Goal: Task Accomplishment & Management: Manage account settings

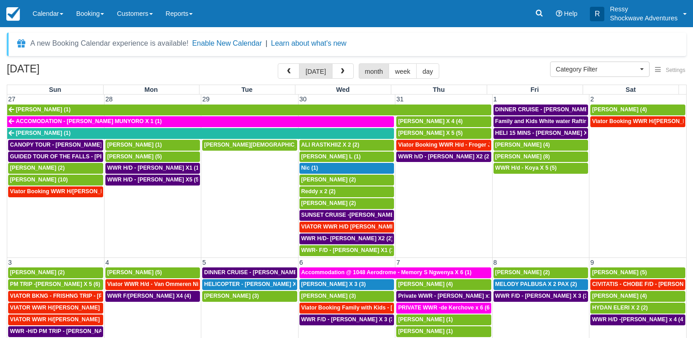
select select
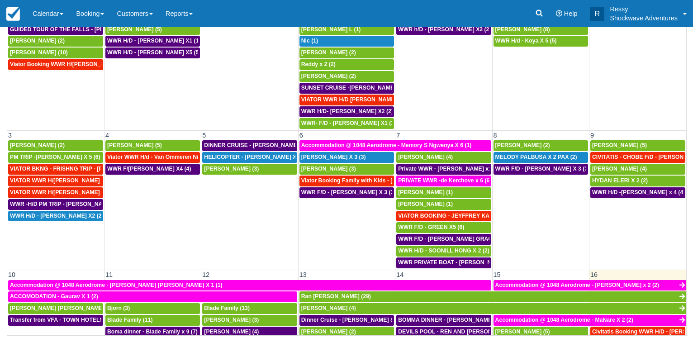
scroll to position [57, 0]
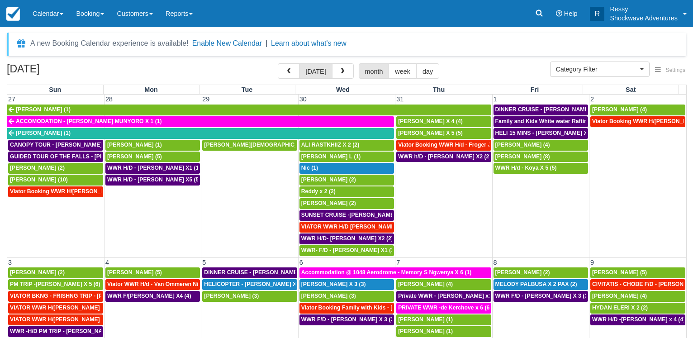
select select
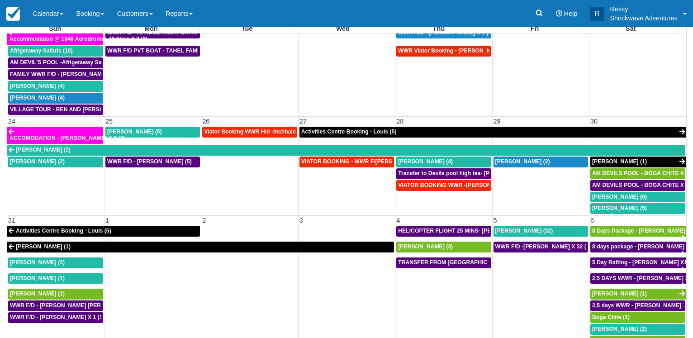
scroll to position [70, 0]
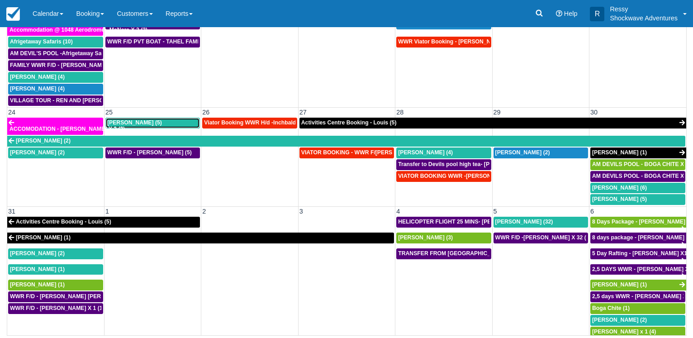
click at [133, 125] on span "Stephen Knight (5)" at bounding box center [134, 122] width 55 height 6
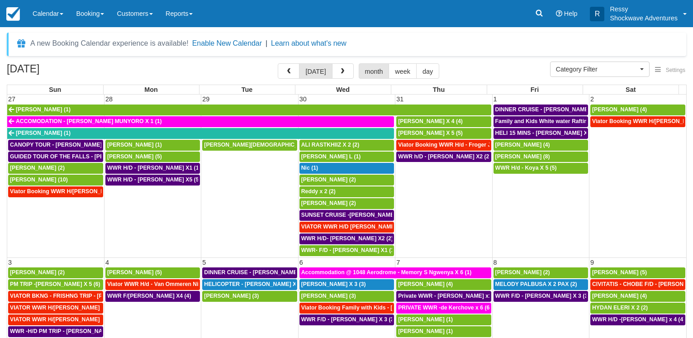
select select
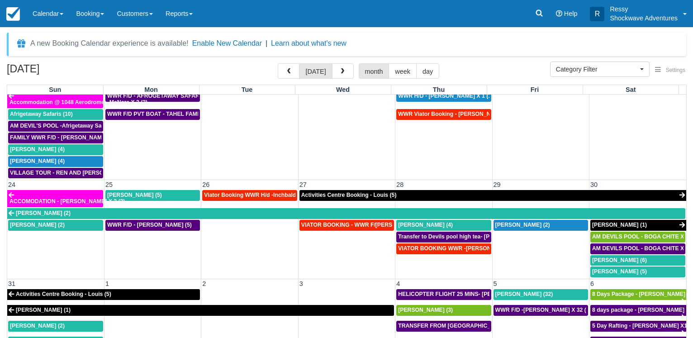
scroll to position [534, 0]
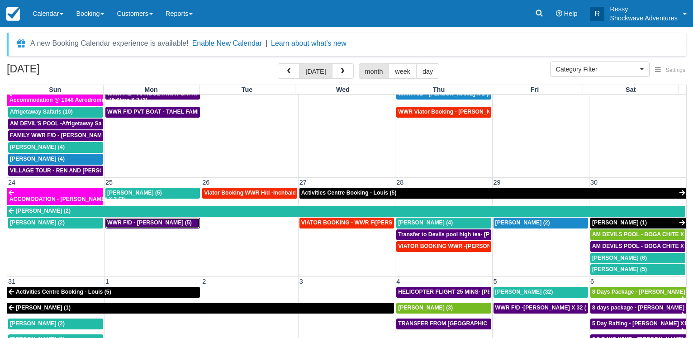
click at [161, 224] on span "WWR F/D - [PERSON_NAME] (5)" at bounding box center [149, 222] width 85 height 6
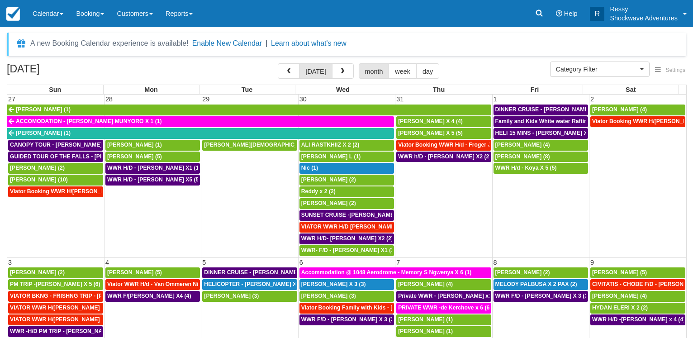
select select
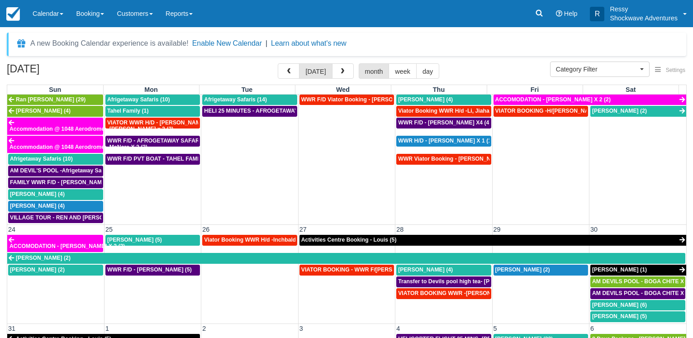
scroll to position [534, 0]
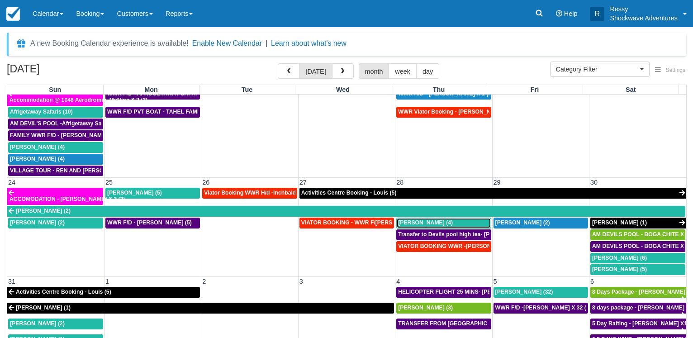
click at [414, 222] on span "Baskar Masilamani (4)" at bounding box center [425, 222] width 55 height 6
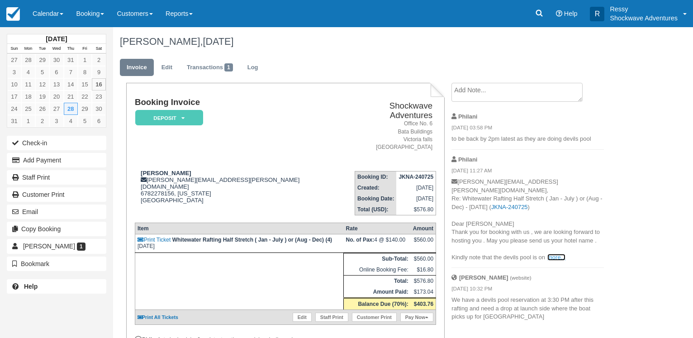
click at [563, 254] on link "more..." at bounding box center [556, 257] width 18 height 7
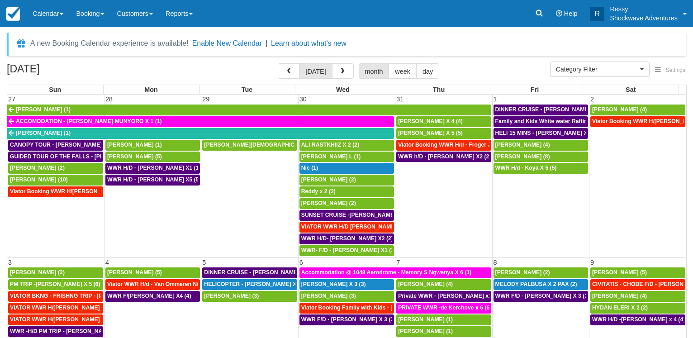
select select
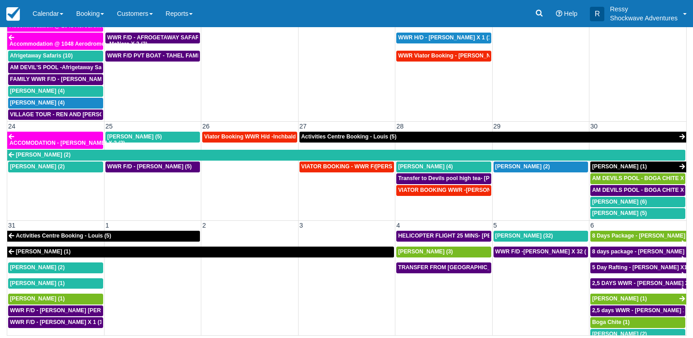
scroll to position [534, 0]
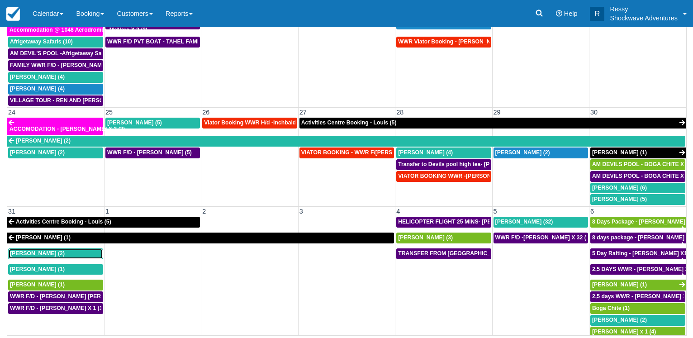
click at [59, 250] on div "Brad Sheer (2)" at bounding box center [55, 253] width 91 height 7
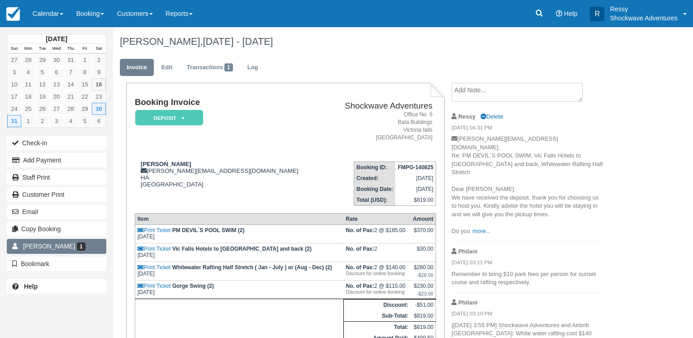
click at [56, 250] on link "Brad 1" at bounding box center [56, 246] width 99 height 14
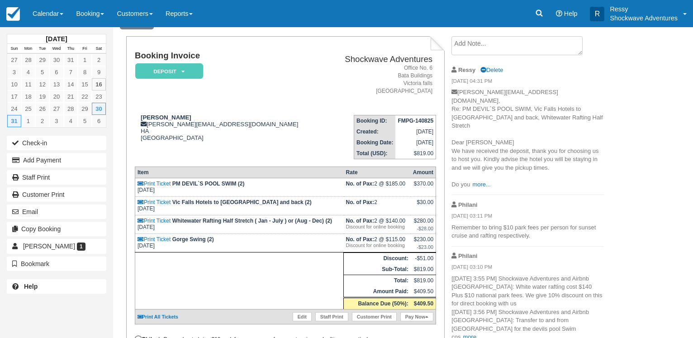
scroll to position [92, 0]
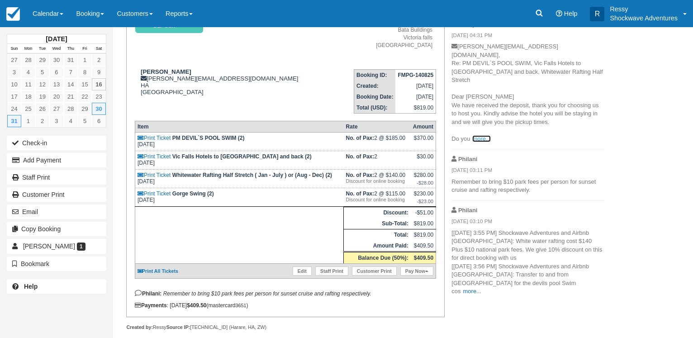
click at [489, 135] on link "more..." at bounding box center [481, 138] width 18 height 7
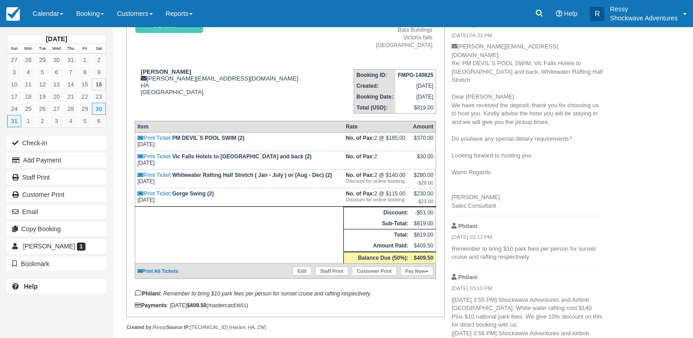
scroll to position [111, 0]
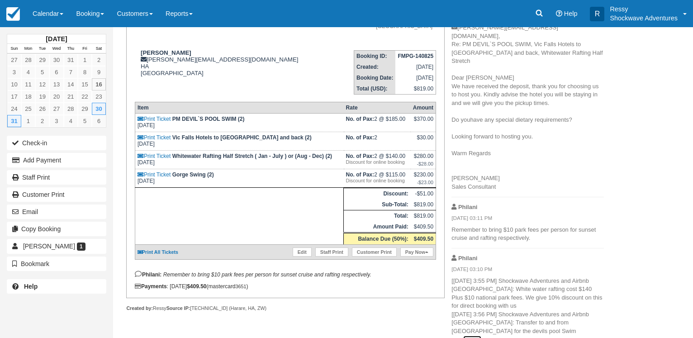
click at [481, 335] on link "more..." at bounding box center [472, 338] width 18 height 7
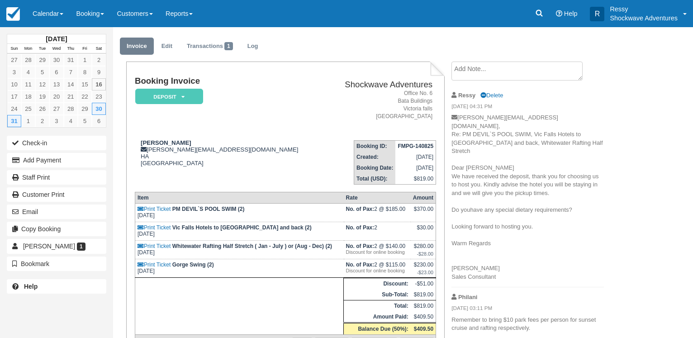
scroll to position [0, 0]
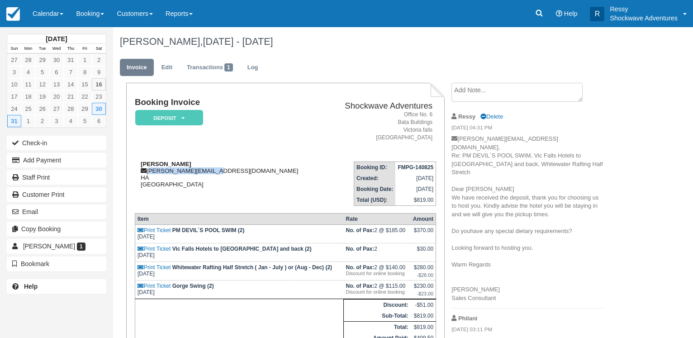
drag, startPoint x: 148, startPoint y: 170, endPoint x: 224, endPoint y: 172, distance: 76.4
click at [220, 171] on div "Brad Sheer brad.sheer@gmail.com HA Zimbabwe" at bounding box center [230, 173] width 190 height 27
copy div "brad.sheer@gmail.com"
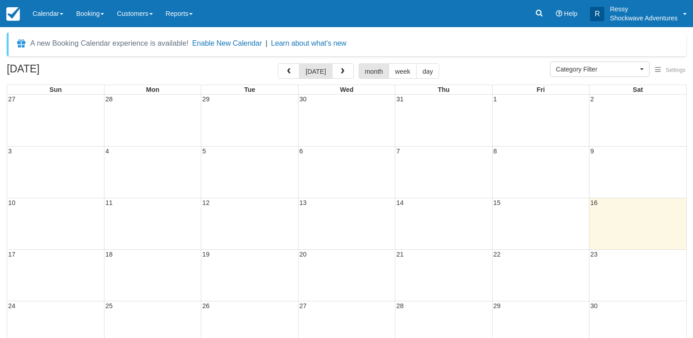
select select
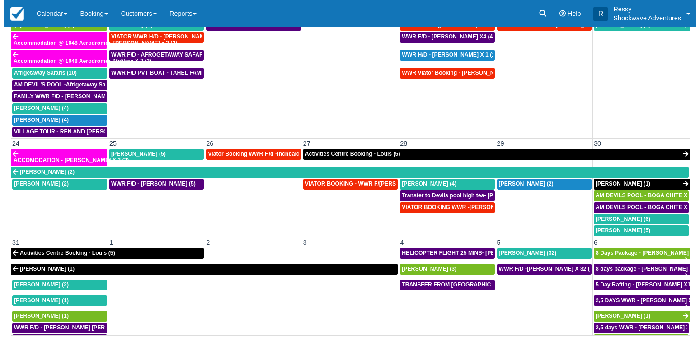
scroll to position [534, 0]
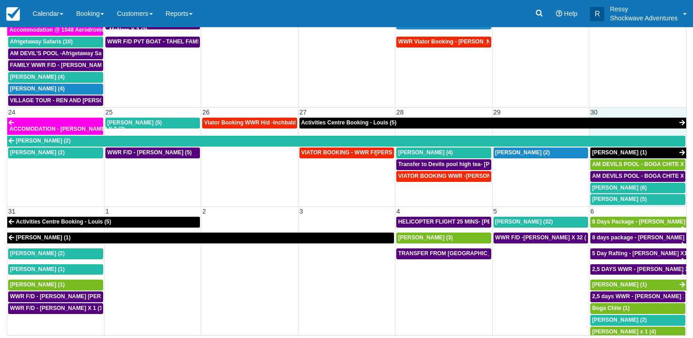
click at [624, 111] on td "30" at bounding box center [637, 112] width 97 height 9
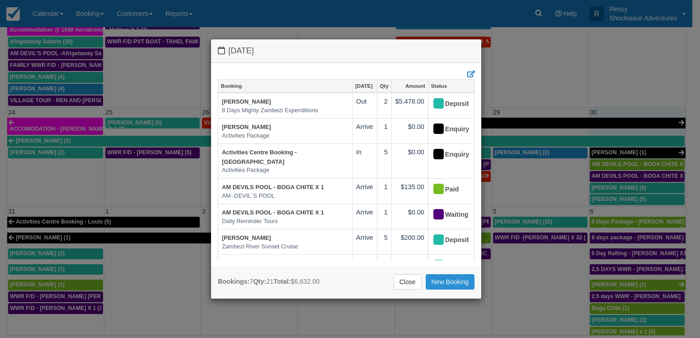
click at [445, 279] on link "New Booking" at bounding box center [450, 281] width 49 height 15
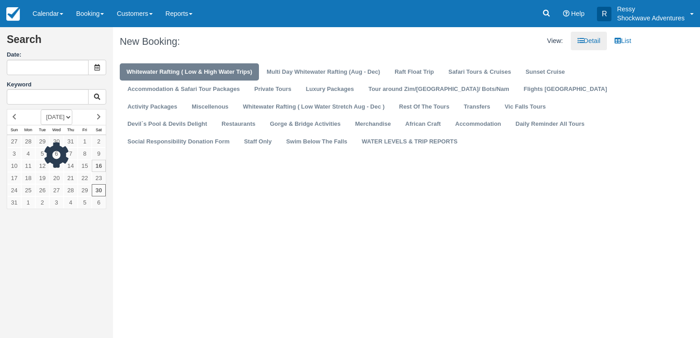
type input "[DATE]"
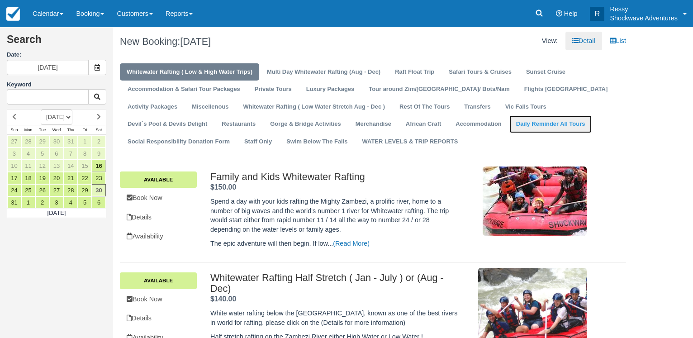
click at [509, 130] on link "Daily Reminder All Tours" at bounding box center [550, 124] width 83 height 18
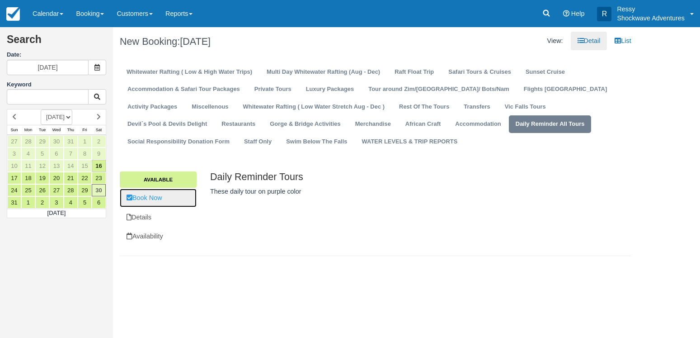
click at [166, 197] on link "Book Now" at bounding box center [158, 198] width 77 height 19
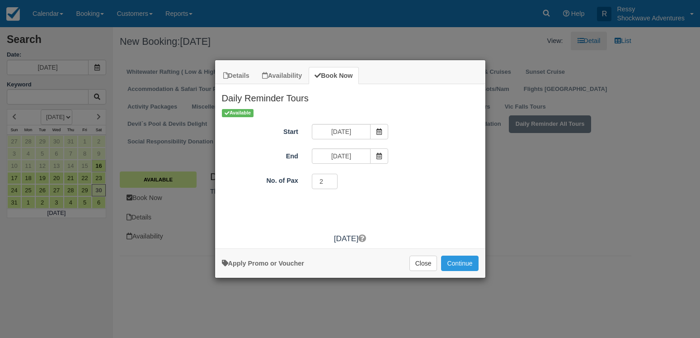
type input "2"
click at [329, 180] on input "2" at bounding box center [325, 181] width 26 height 15
click at [449, 263] on button "Continue" at bounding box center [459, 262] width 37 height 15
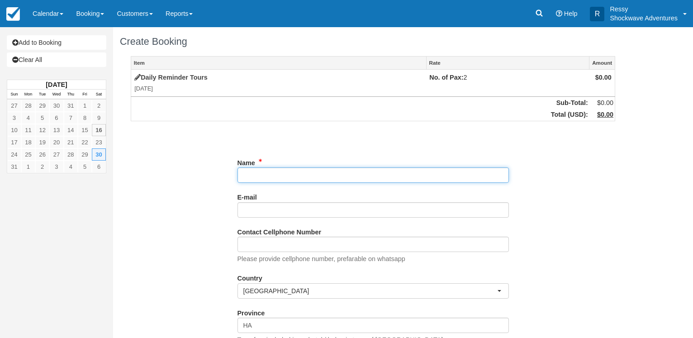
click at [329, 180] on input "Name" at bounding box center [372, 174] width 271 height 15
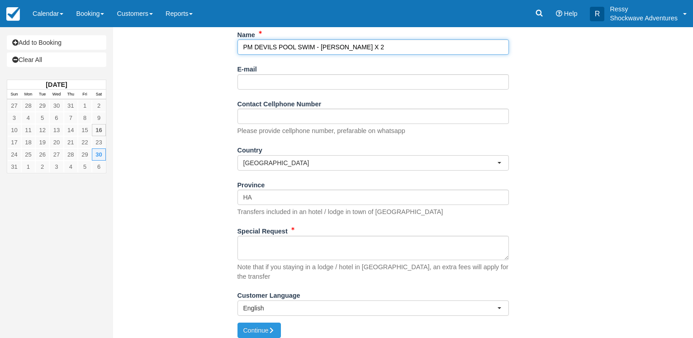
type input "PM DEVILS POOL SWIM - [PERSON_NAME] X 2"
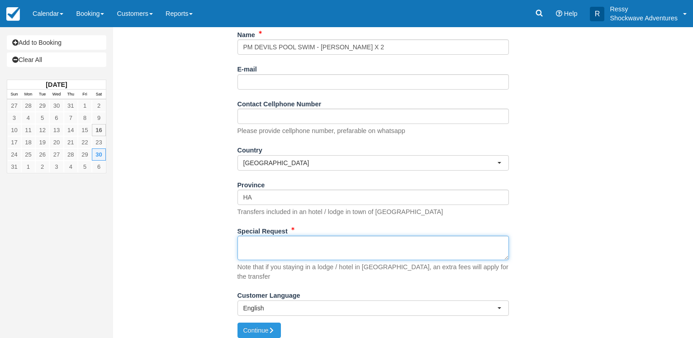
click at [265, 243] on textarea "Special Request" at bounding box center [372, 248] width 271 height 24
type textarea "1430 SLOT"
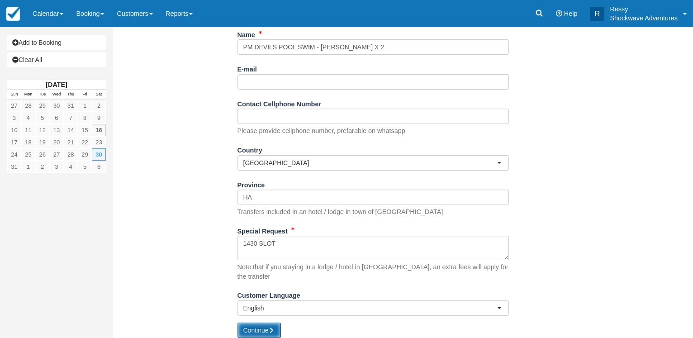
click at [244, 322] on button "Continue" at bounding box center [258, 329] width 43 height 15
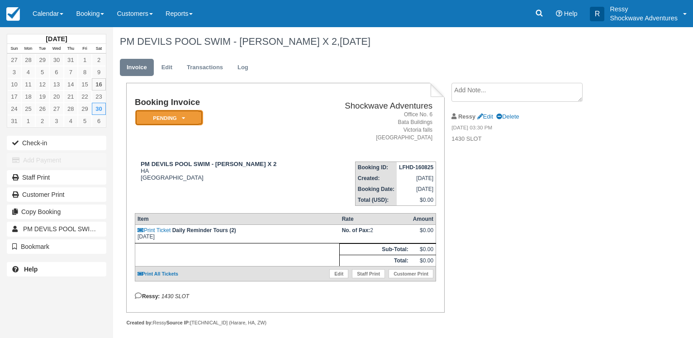
click at [186, 123] on em "Pending" at bounding box center [169, 118] width 68 height 16
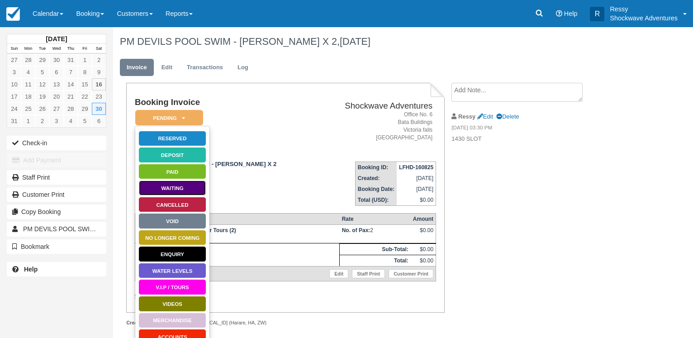
click at [184, 186] on link "Waiting" at bounding box center [172, 188] width 68 height 16
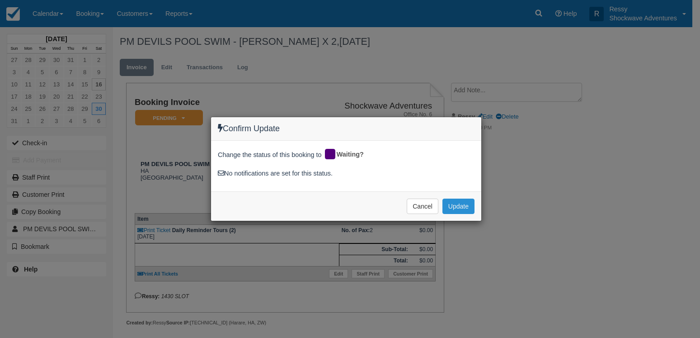
click at [447, 201] on button "Update" at bounding box center [459, 205] width 32 height 15
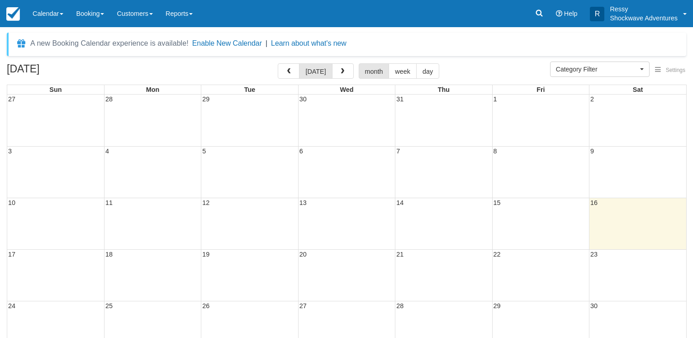
select select
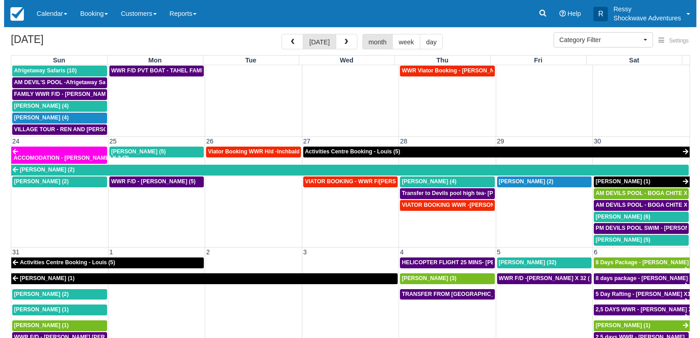
scroll to position [70, 0]
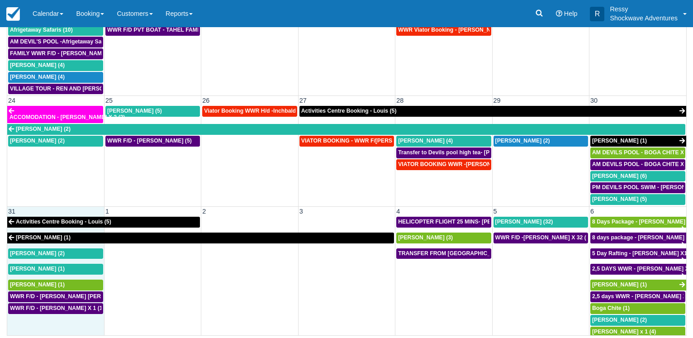
click at [50, 211] on td "31" at bounding box center [55, 211] width 97 height 9
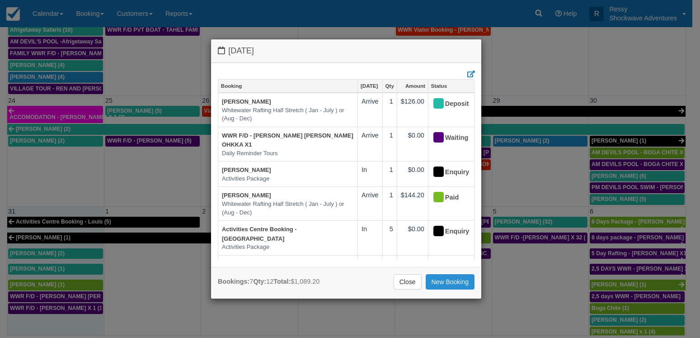
click at [434, 281] on link "New Booking" at bounding box center [450, 281] width 49 height 15
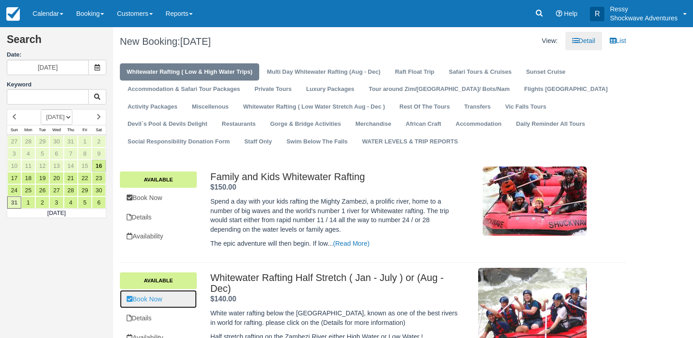
click at [184, 303] on link "Book Now" at bounding box center [158, 299] width 77 height 19
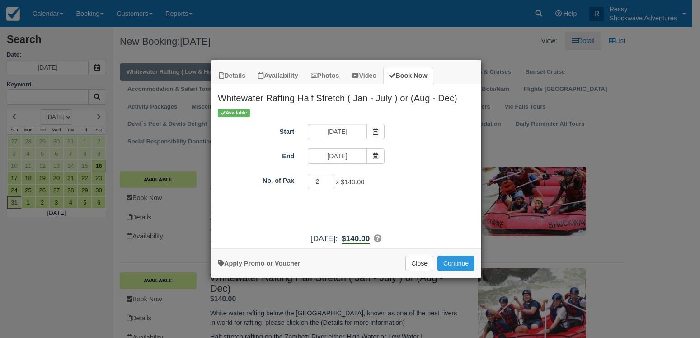
type input "2"
click at [328, 179] on input "2" at bounding box center [321, 181] width 26 height 15
click at [464, 261] on button "Continue" at bounding box center [456, 262] width 37 height 15
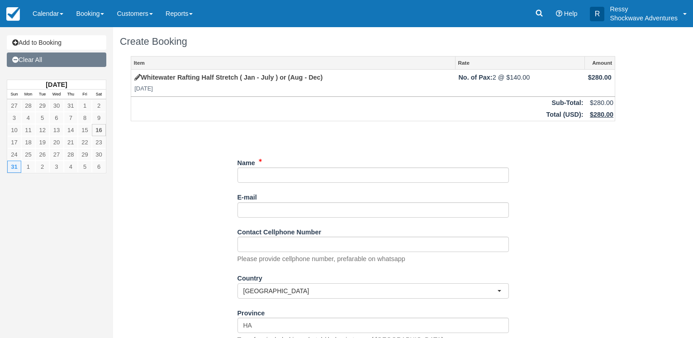
click at [39, 62] on link "Clear All" at bounding box center [56, 59] width 99 height 14
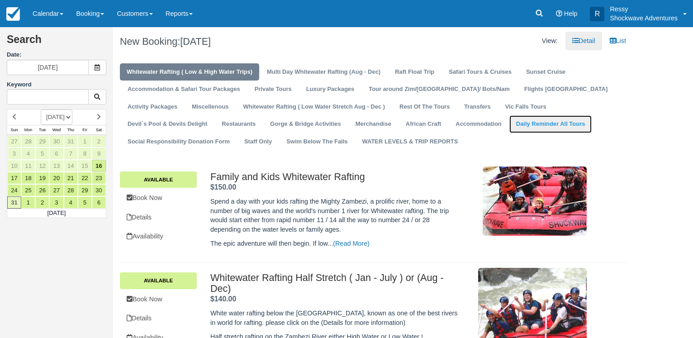
click at [509, 120] on link "Daily Reminder All Tours" at bounding box center [550, 124] width 83 height 18
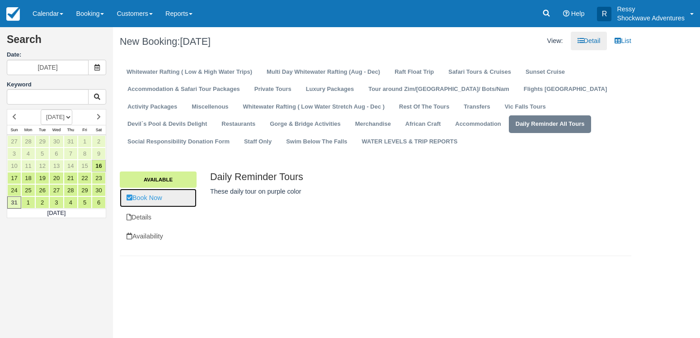
click at [186, 194] on link "Book Now" at bounding box center [158, 198] width 77 height 19
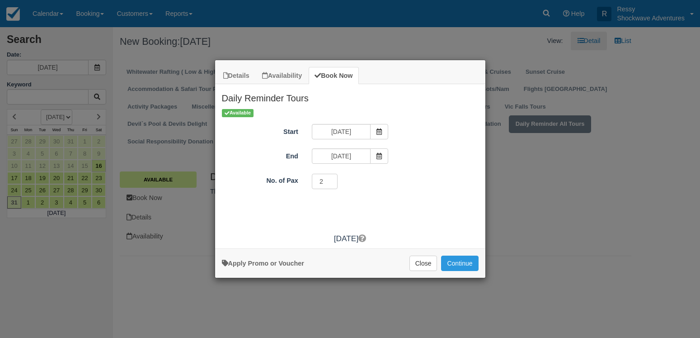
type input "2"
click at [328, 180] on input "2" at bounding box center [325, 181] width 26 height 15
click at [467, 264] on button "Continue" at bounding box center [459, 262] width 37 height 15
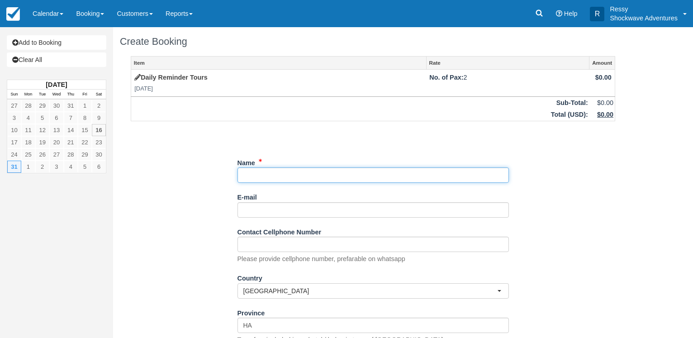
click at [312, 179] on input "Name" at bounding box center [372, 174] width 271 height 15
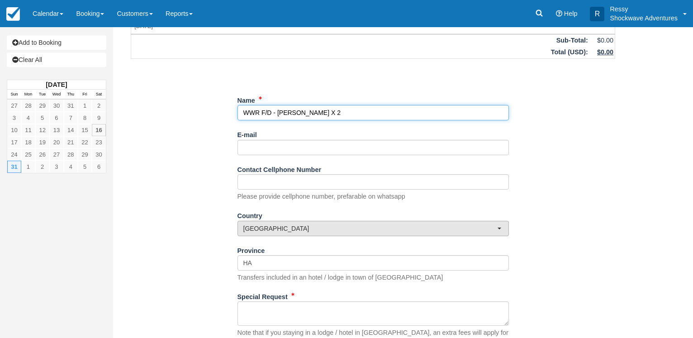
scroll to position [128, 0]
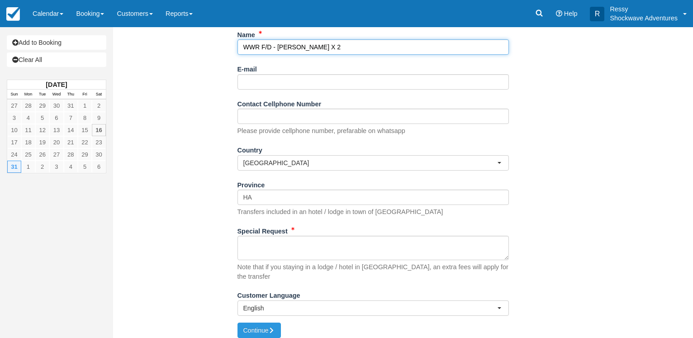
type input "WWR F/D - BRAD SHEER X 2"
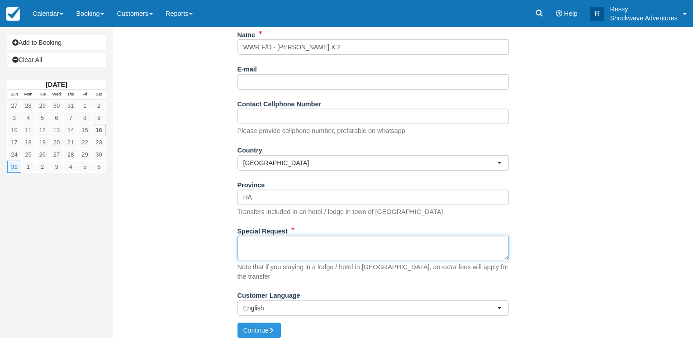
click at [266, 246] on textarea "Special Request" at bounding box center [372, 248] width 271 height 24
type textarea "0745 HRS FROM RAINBOW HOTEL"
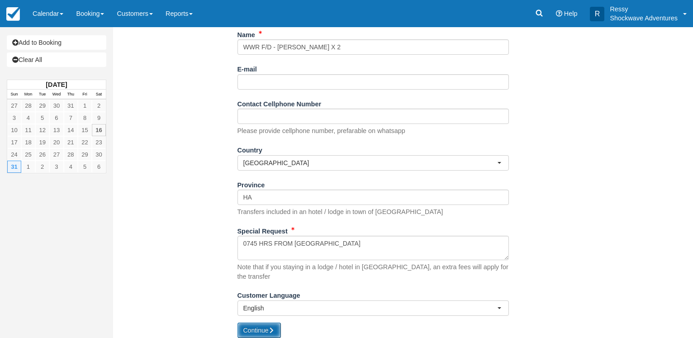
click at [262, 323] on button "Continue" at bounding box center [258, 329] width 43 height 15
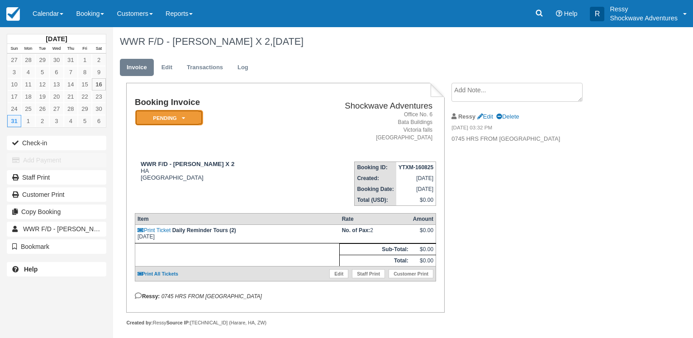
click at [183, 119] on icon at bounding box center [183, 117] width 3 height 5
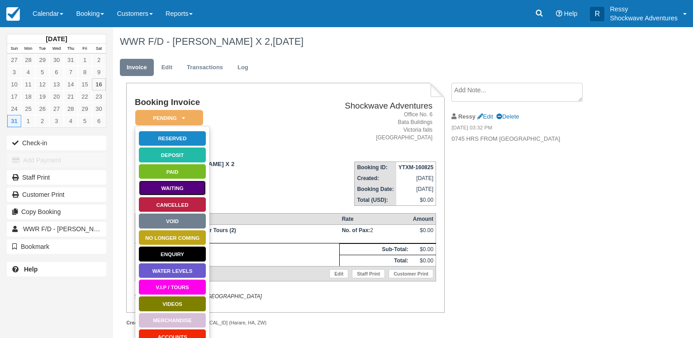
click at [178, 187] on link "Waiting" at bounding box center [172, 188] width 68 height 16
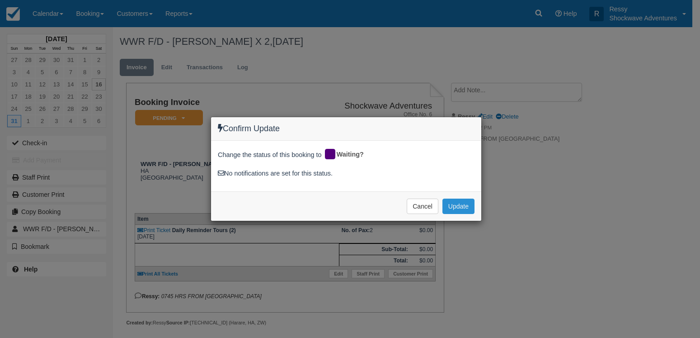
click at [457, 201] on button "Update" at bounding box center [459, 205] width 32 height 15
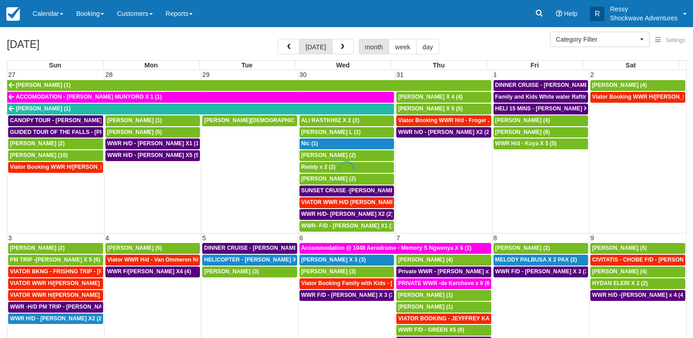
select select
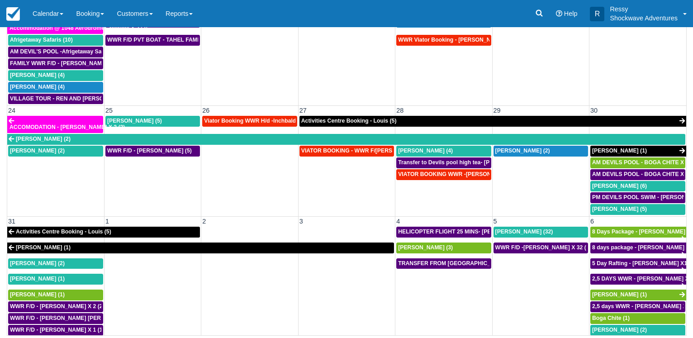
scroll to position [546, 0]
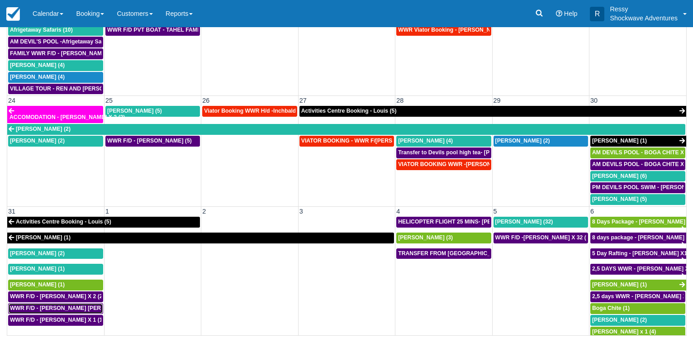
click at [61, 305] on span "WWR F/D - [PERSON_NAME] [PERSON_NAME] OHKKA X1 (1)" at bounding box center [91, 308] width 162 height 6
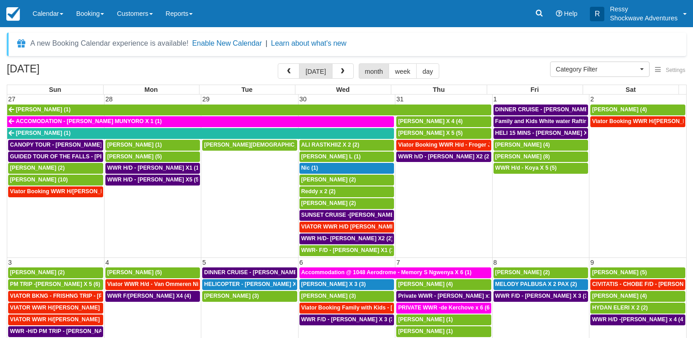
select select
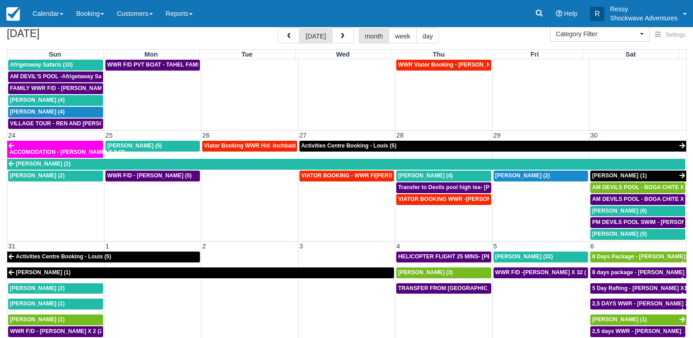
scroll to position [70, 0]
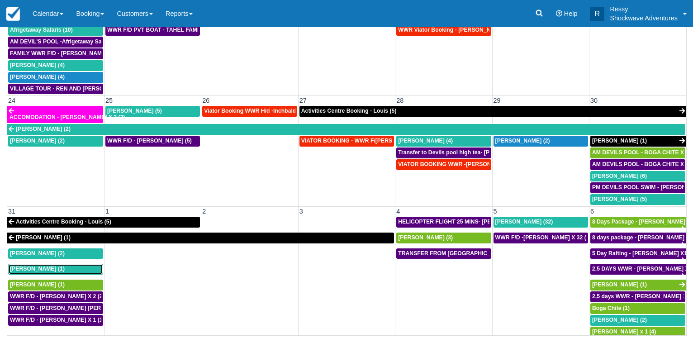
click at [53, 265] on span "Mary Beth Onkka (1)" at bounding box center [37, 268] width 55 height 6
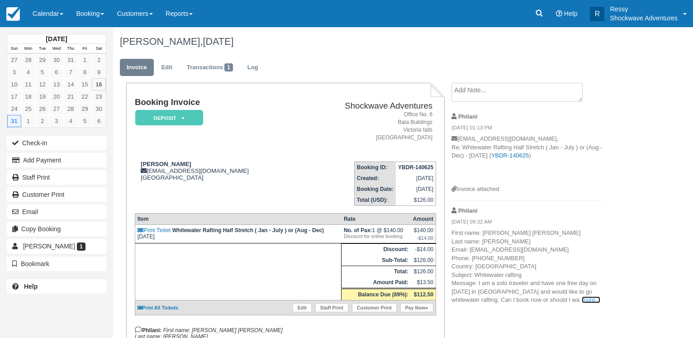
click at [592, 298] on link "more..." at bounding box center [590, 299] width 18 height 7
drag, startPoint x: 146, startPoint y: 170, endPoint x: 208, endPoint y: 170, distance: 61.9
click at [206, 170] on div "Mary Beth Onkka mbo3496golf@gmail.com United States" at bounding box center [217, 170] width 164 height 20
drag, startPoint x: 148, startPoint y: 170, endPoint x: 226, endPoint y: 171, distance: 78.2
click at [226, 171] on div "Mary Beth Onkka mbo3496golf@gmail.com United States" at bounding box center [217, 170] width 164 height 20
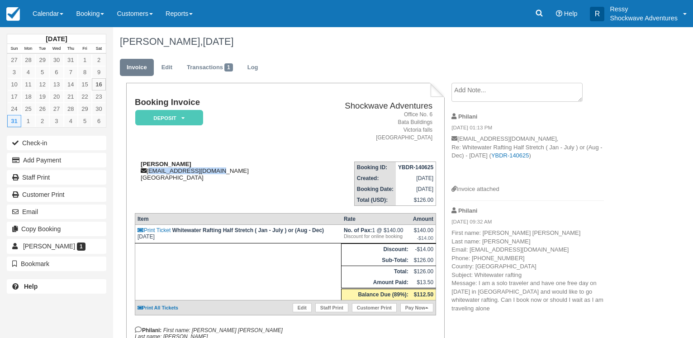
copy div "mbo3496golf@gmail.com"
drag, startPoint x: 282, startPoint y: 182, endPoint x: 154, endPoint y: 111, distance: 146.3
click at [299, 180] on td "Booking ID: YBDR-140625 Created: June 14, 2025 Booking Date: August 31, 2025 To…" at bounding box center [367, 180] width 137 height 52
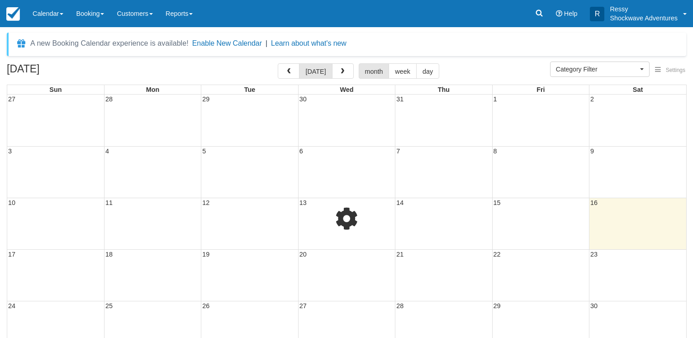
select select
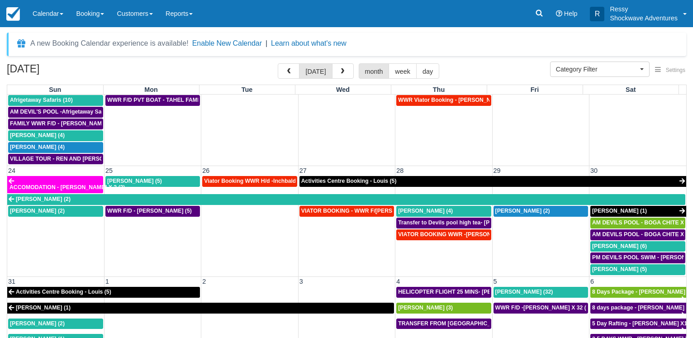
scroll to position [70, 0]
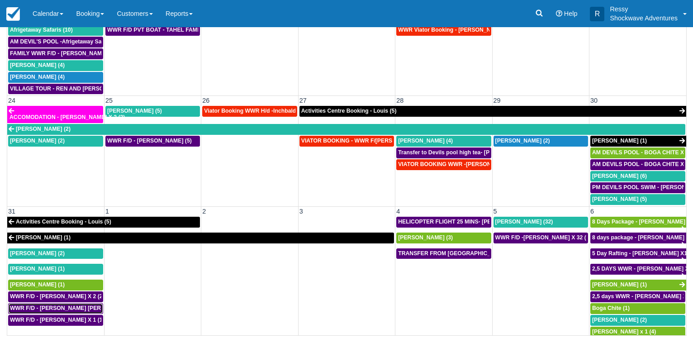
click at [52, 305] on span "WWR F/D - MARY BETH OHKKA X1 (1)" at bounding box center [91, 308] width 162 height 6
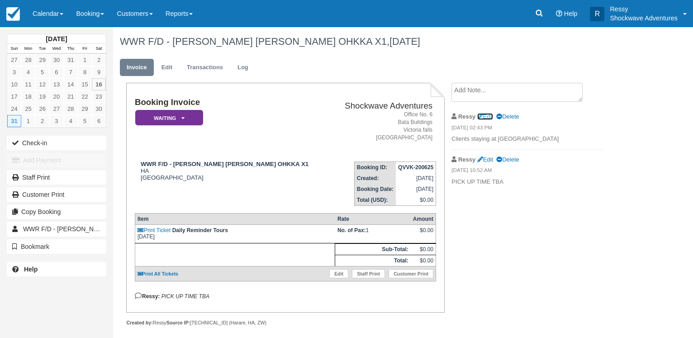
click at [485, 114] on link "Edit" at bounding box center [485, 116] width 16 height 7
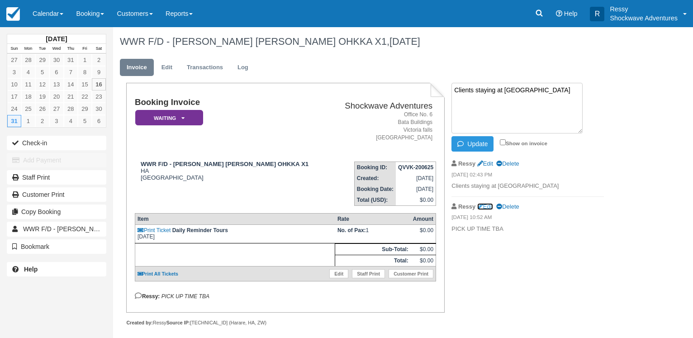
click at [493, 207] on link "Edit" at bounding box center [485, 206] width 16 height 7
type textarea "P"
click at [464, 139] on button "Update" at bounding box center [472, 143] width 42 height 15
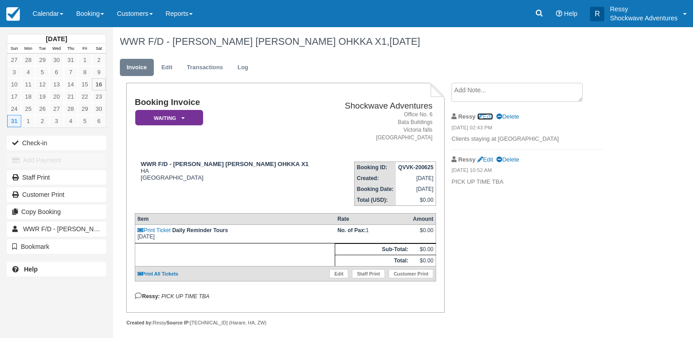
click at [489, 116] on link "Edit" at bounding box center [485, 116] width 16 height 7
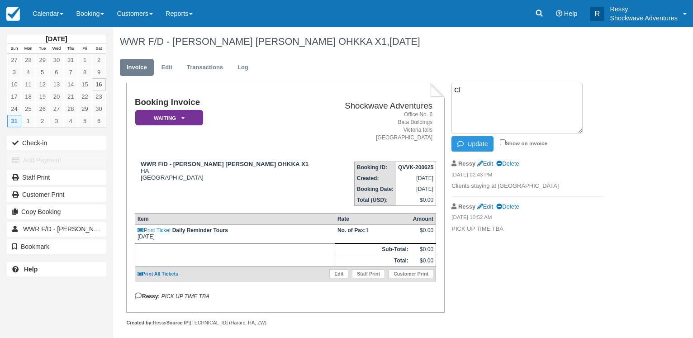
type textarea "C"
click at [464, 141] on icon "button" at bounding box center [462, 144] width 10 height 6
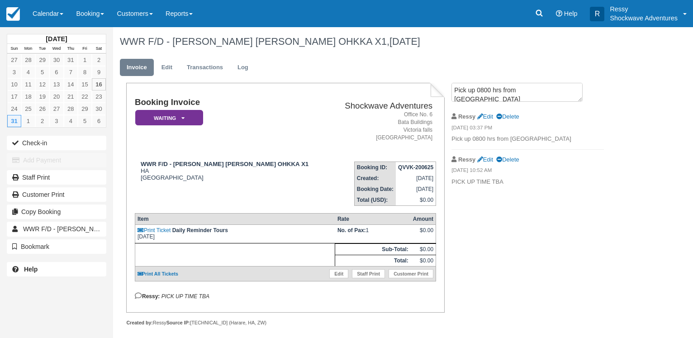
drag, startPoint x: 446, startPoint y: 183, endPoint x: 473, endPoint y: 169, distance: 30.9
click at [448, 184] on div "Pick up 0800 hrs from Ilala Lodge Create Show on invoice Ressy Edit Delete 08/1…" at bounding box center [527, 137] width 166 height 109
click at [484, 159] on link "Edit" at bounding box center [485, 159] width 16 height 7
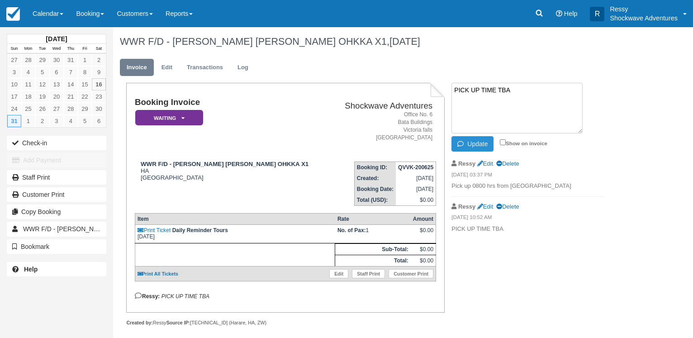
click at [513, 157] on div "Ressy Edit Delete" at bounding box center [527, 163] width 152 height 14
click at [512, 163] on link "Delete" at bounding box center [507, 163] width 23 height 7
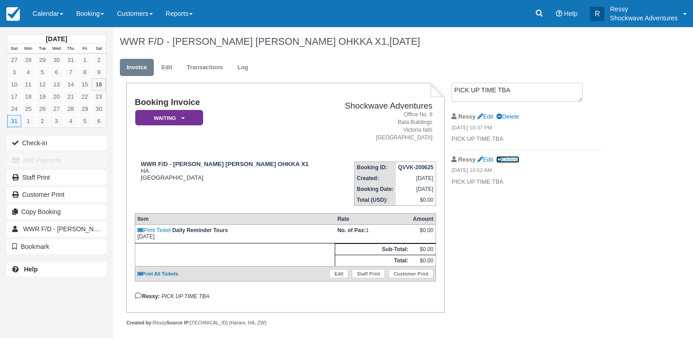
click at [502, 157] on icon at bounding box center [499, 160] width 6 height 6
click at [179, 120] on icon at bounding box center [178, 117] width 3 height 5
click at [189, 118] on em "Waiting" at bounding box center [169, 118] width 68 height 16
click at [480, 114] on icon at bounding box center [480, 117] width 6 height 6
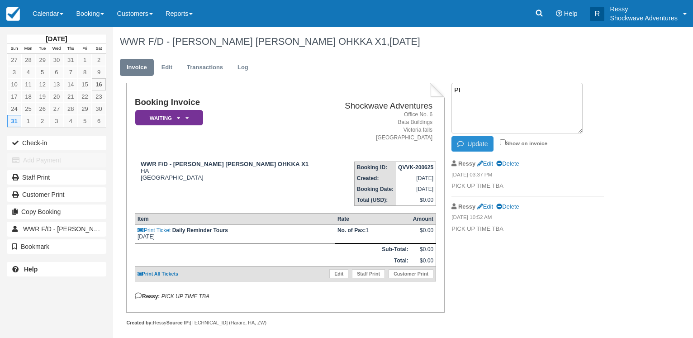
type textarea "P"
type textarea "p"
type textarea "Pick up 0800 hrs from Ilala Lodge"
click at [478, 138] on button "Update" at bounding box center [472, 143] width 42 height 15
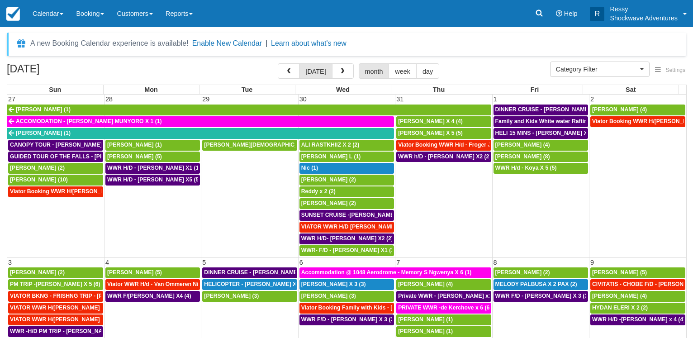
select select
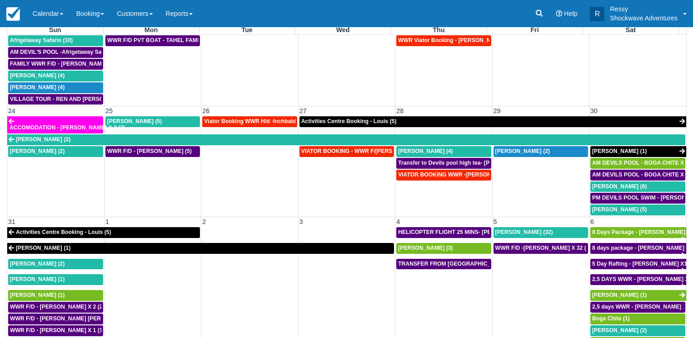
scroll to position [70, 0]
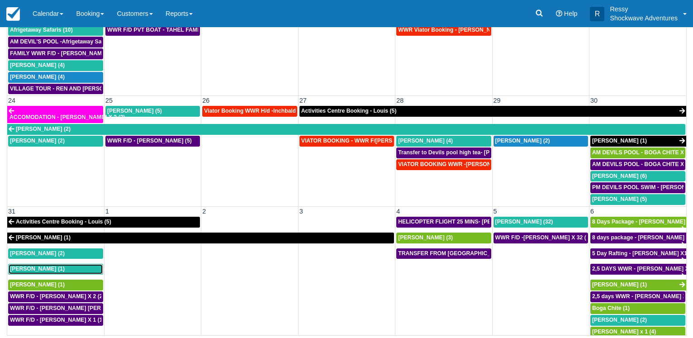
click at [28, 266] on span "[PERSON_NAME] (1)" at bounding box center [37, 268] width 55 height 6
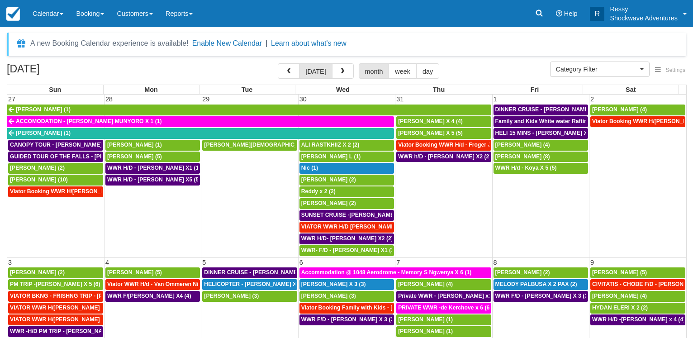
select select
click at [341, 66] on button "button" at bounding box center [343, 70] width 22 height 15
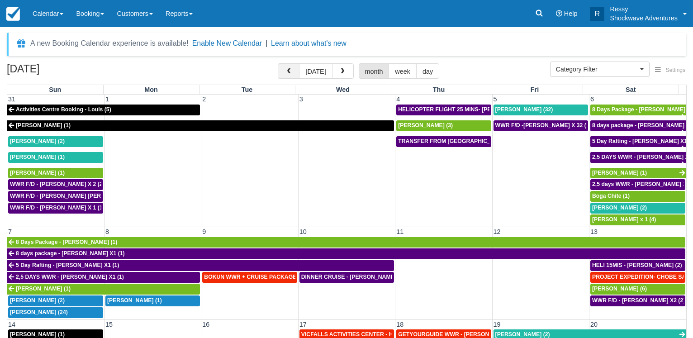
click at [291, 66] on button "button" at bounding box center [289, 70] width 22 height 15
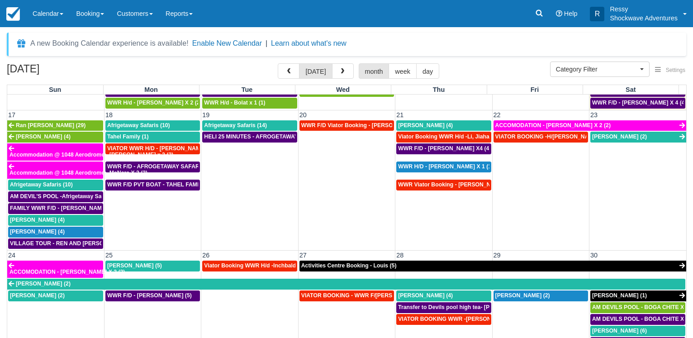
scroll to position [502, 0]
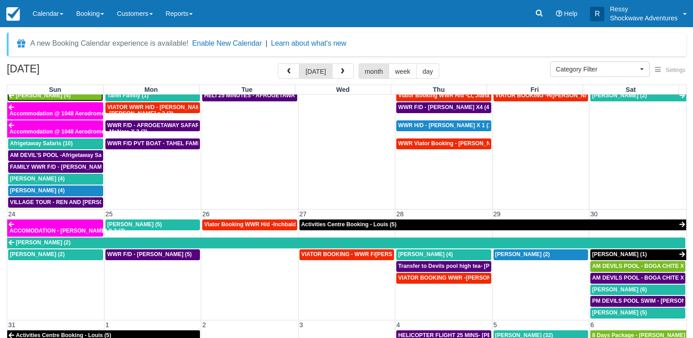
click at [24, 95] on span "Steve (4)" at bounding box center [43, 95] width 55 height 6
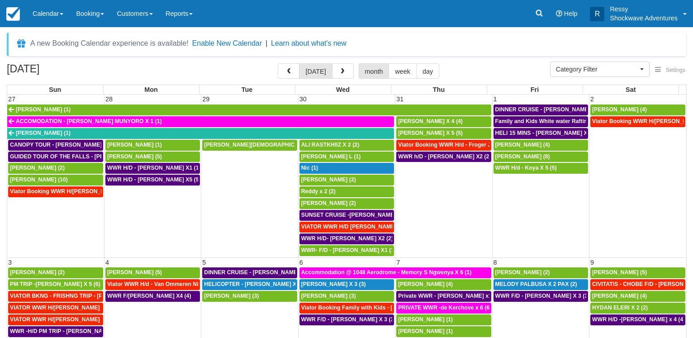
select select
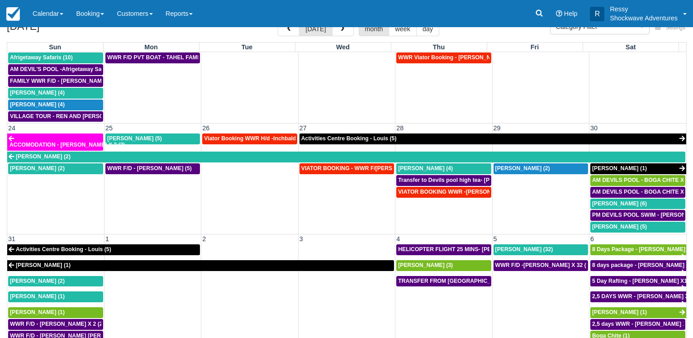
scroll to position [70, 0]
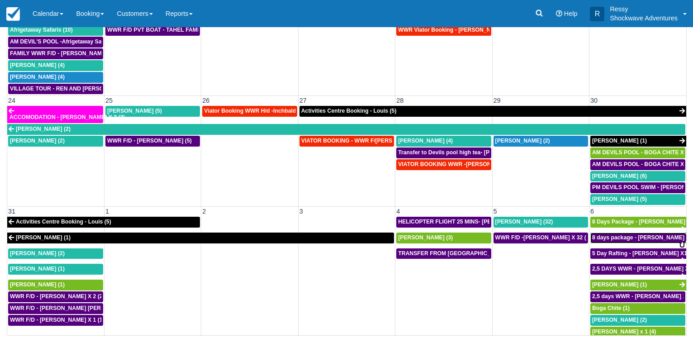
click at [618, 234] on span "8 days package - Ruth Huwe X1 (1)" at bounding box center [646, 237] width 109 height 6
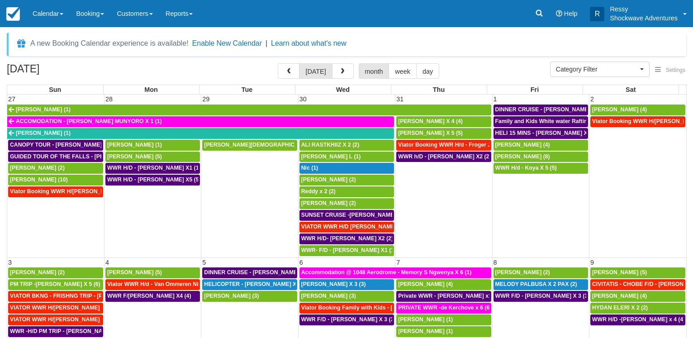
select select
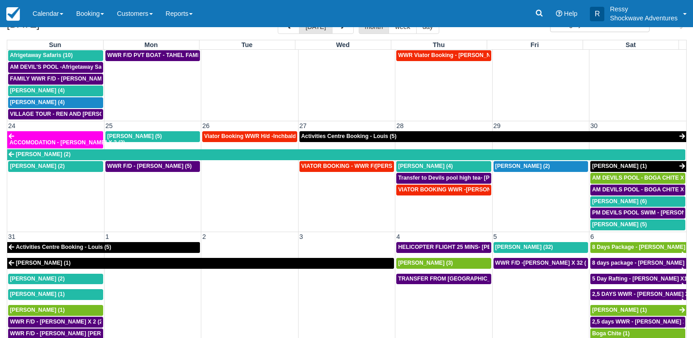
scroll to position [70, 0]
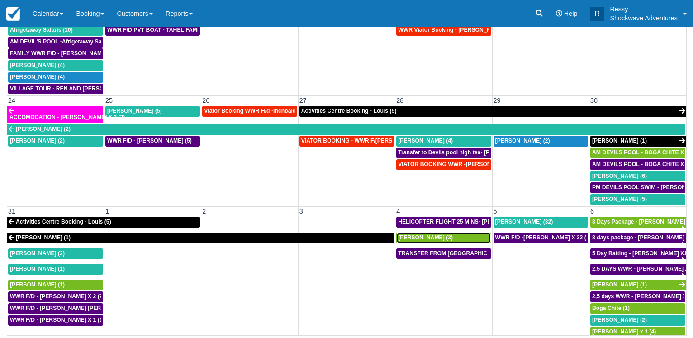
click at [444, 235] on div "Ruth Huwe (3)" at bounding box center [443, 237] width 91 height 7
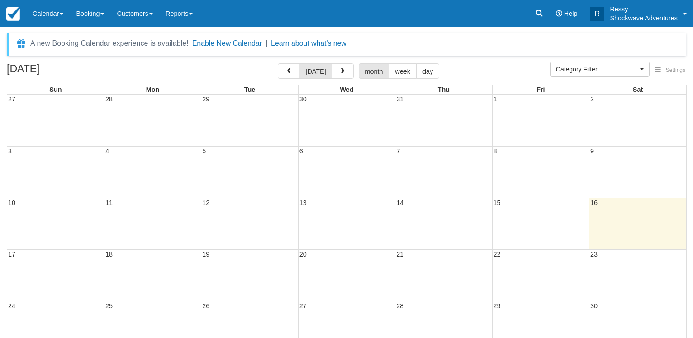
select select
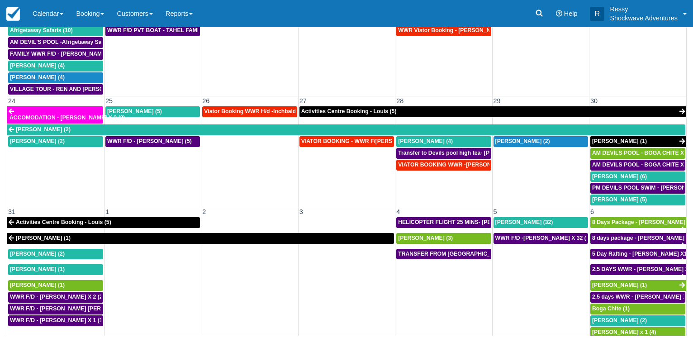
scroll to position [70, 0]
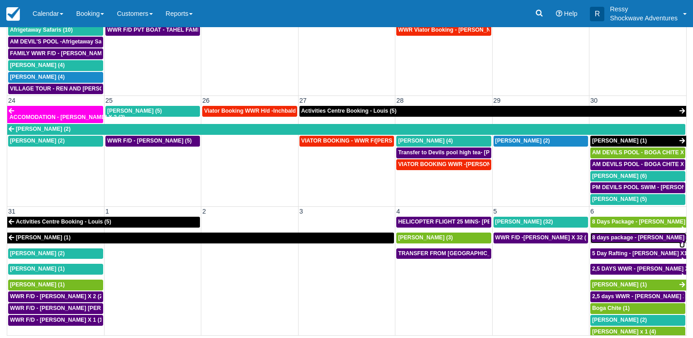
click at [600, 234] on span "8 days package - Ruth Huwe X1 (1)" at bounding box center [646, 237] width 109 height 6
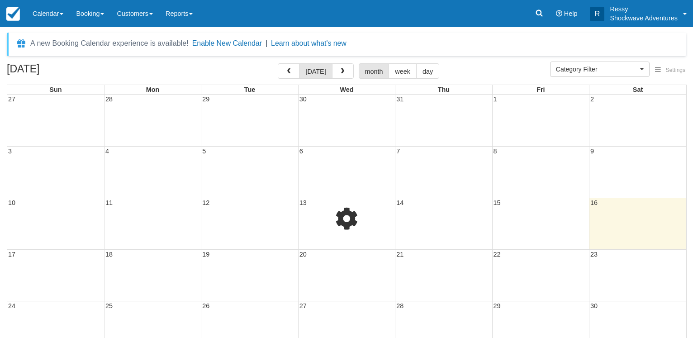
select select
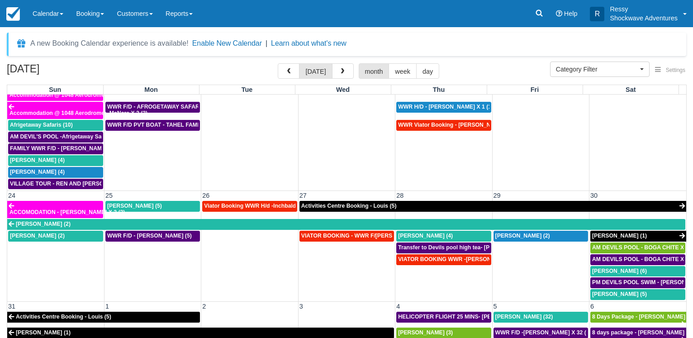
scroll to position [546, 0]
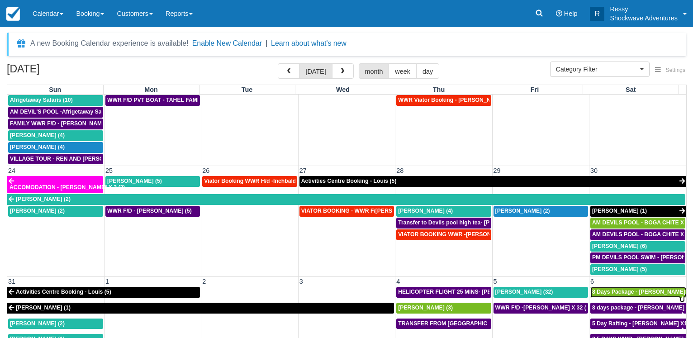
click at [624, 288] on link "8 Days Package - Ruth Huwe (1)" at bounding box center [638, 292] width 96 height 11
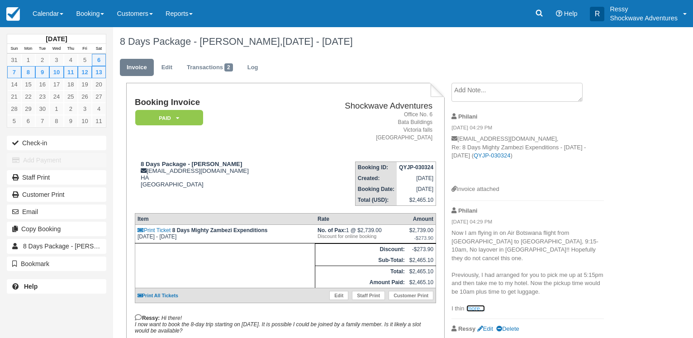
click at [471, 305] on link "more..." at bounding box center [475, 308] width 18 height 7
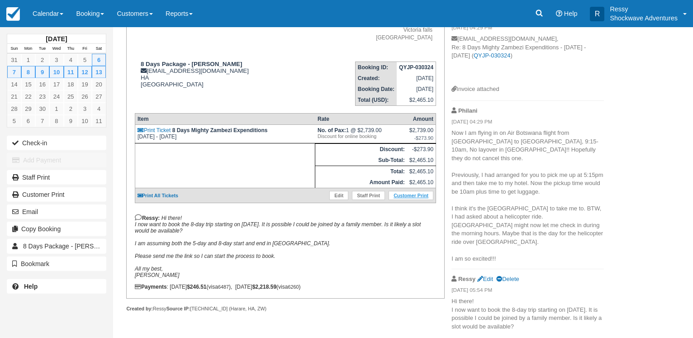
scroll to position [31, 0]
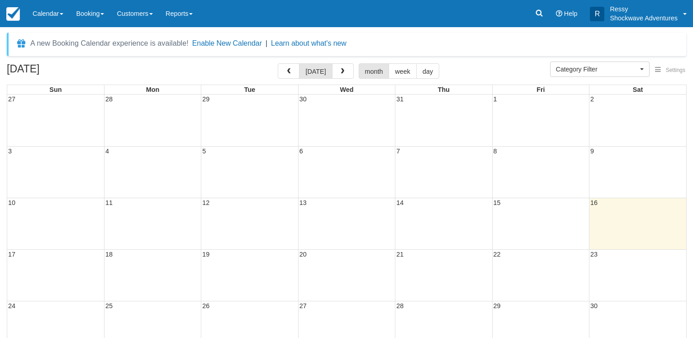
select select
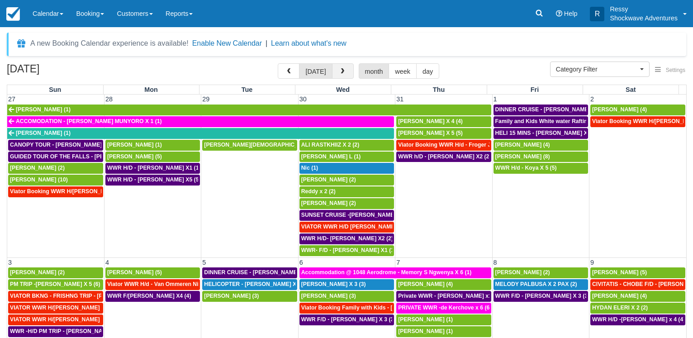
click at [338, 73] on button "button" at bounding box center [343, 70] width 22 height 15
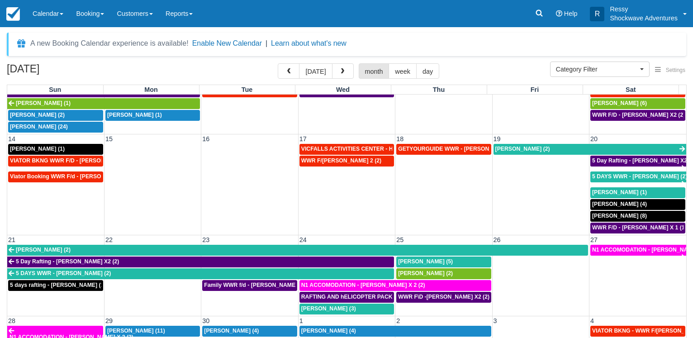
scroll to position [190, 0]
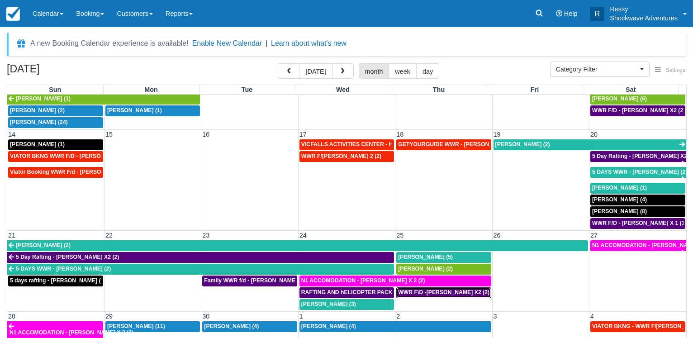
click at [453, 289] on span "WWR F\D -MARCO PAPALIA X2 (2)" at bounding box center [443, 292] width 91 height 6
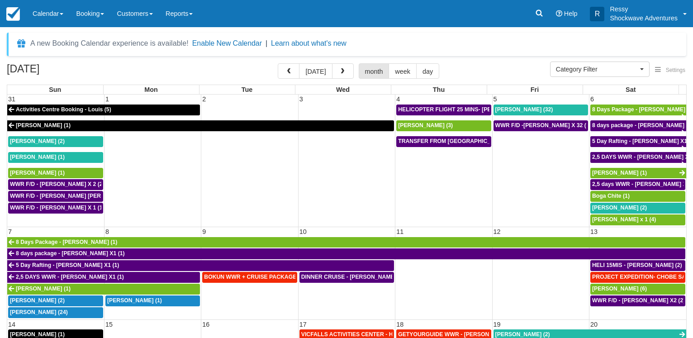
select select
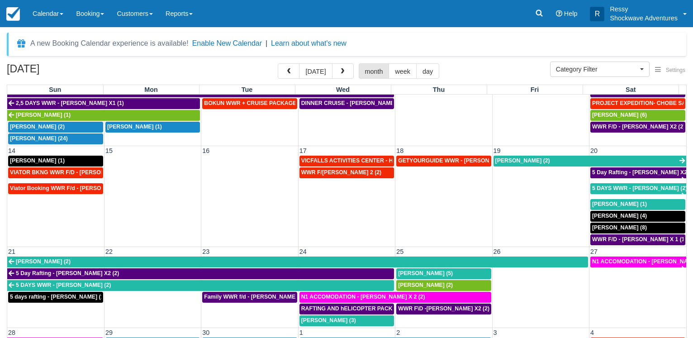
scroll to position [190, 0]
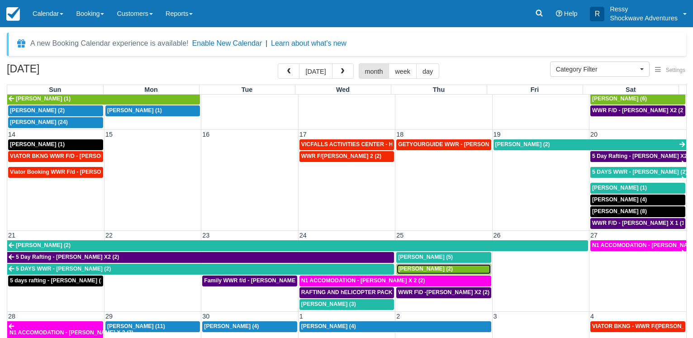
click at [436, 265] on span "Marco Papalia (2)" at bounding box center [425, 268] width 55 height 6
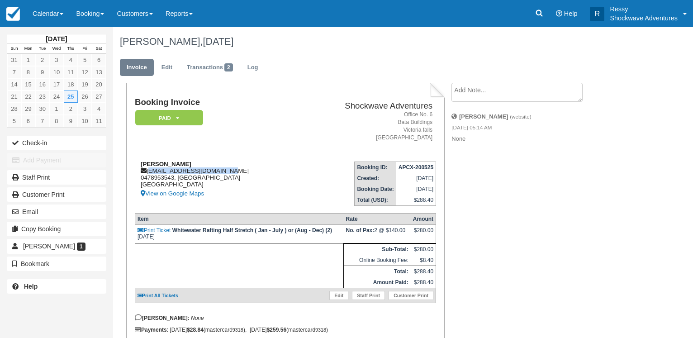
drag, startPoint x: 148, startPoint y: 170, endPoint x: 231, endPoint y: 173, distance: 83.2
click at [231, 173] on div "[PERSON_NAME] [EMAIL_ADDRESS][DOMAIN_NAME] 0478953543, [GEOGRAPHIC_DATA] [GEOGR…" at bounding box center [217, 179] width 164 height 38
copy div "[EMAIL_ADDRESS][DOMAIN_NAME]"
click at [310, 164] on td "Booking ID: APCX-200525 Created: May 20, 2025 Booking Date: September 25, 2025 …" at bounding box center [367, 180] width 137 height 52
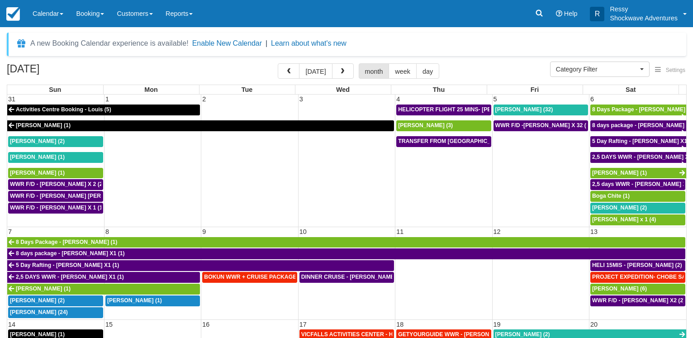
select select
click at [339, 74] on button "button" at bounding box center [343, 70] width 22 height 15
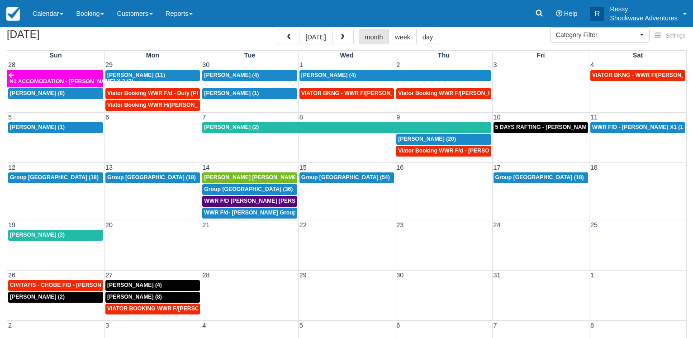
scroll to position [46, 0]
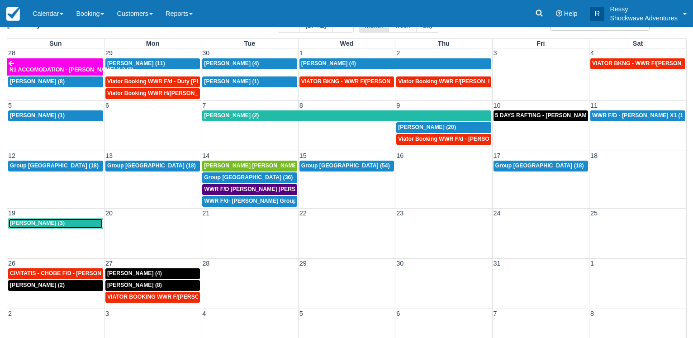
click at [79, 222] on div "Carlotta Blenkinsopp (3)" at bounding box center [55, 223] width 91 height 7
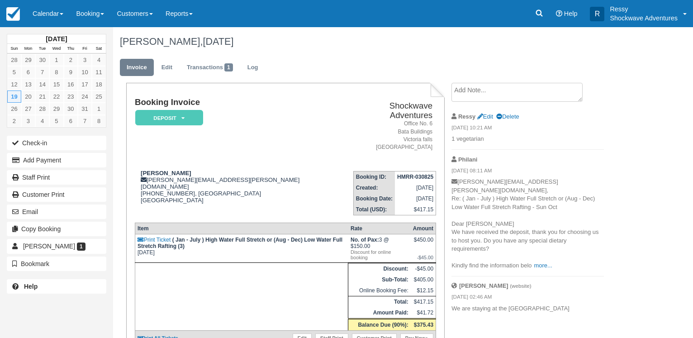
click at [554, 256] on p "[PERSON_NAME][EMAIL_ADDRESS][PERSON_NAME][DOMAIN_NAME], Re: ( Jan - July ) High…" at bounding box center [527, 224] width 152 height 92
click at [544, 262] on link "more..." at bounding box center [542, 265] width 18 height 7
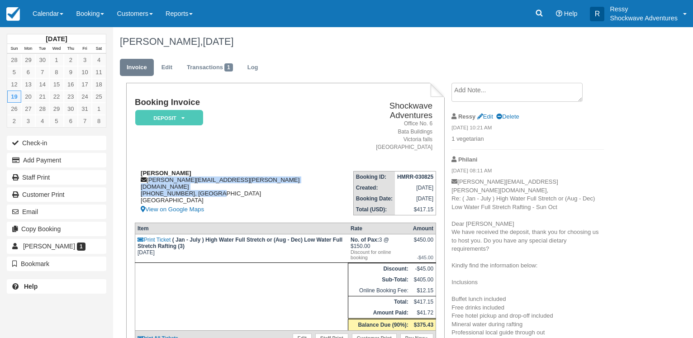
drag, startPoint x: 148, startPoint y: 169, endPoint x: 243, endPoint y: 177, distance: 95.2
click at [243, 177] on div "Carlotta Blenkinsopp carlotta.blenkinsopp@gmail.com +642102308515, Auckland New…" at bounding box center [238, 192] width 207 height 45
click at [259, 174] on div "Carlotta Blenkinsopp carlotta.blenkinsopp@gmail.com +642102308515, Auckland New…" at bounding box center [238, 192] width 207 height 45
drag, startPoint x: 149, startPoint y: 170, endPoint x: 242, endPoint y: 170, distance: 92.7
click at [242, 170] on div "Carlotta Blenkinsopp carlotta.blenkinsopp@gmail.com +642102308515, Auckland New…" at bounding box center [238, 192] width 207 height 45
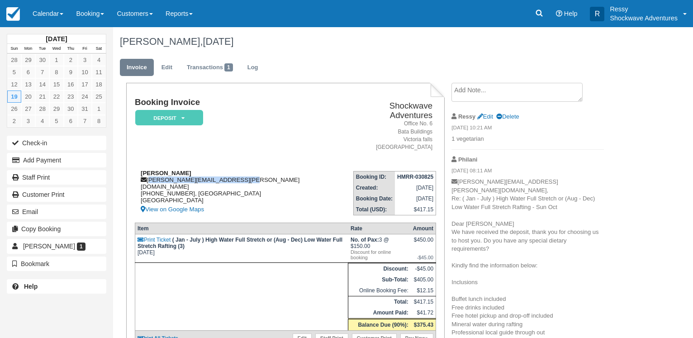
copy div "carlotta.blenkinsopp@gmail.com"
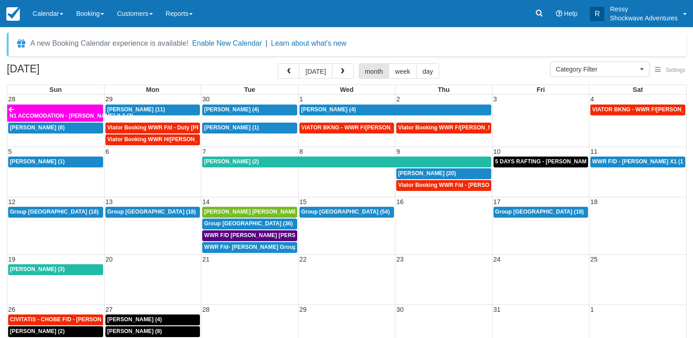
select select
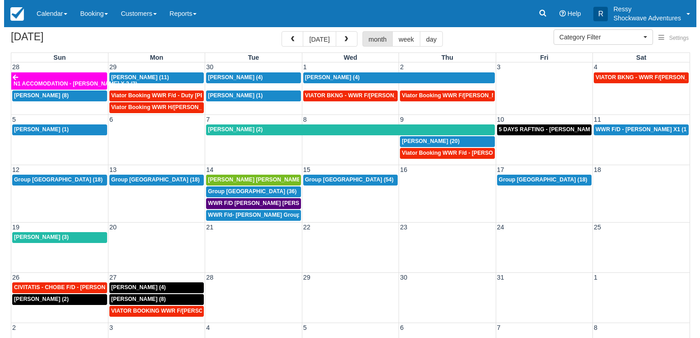
scroll to position [70, 0]
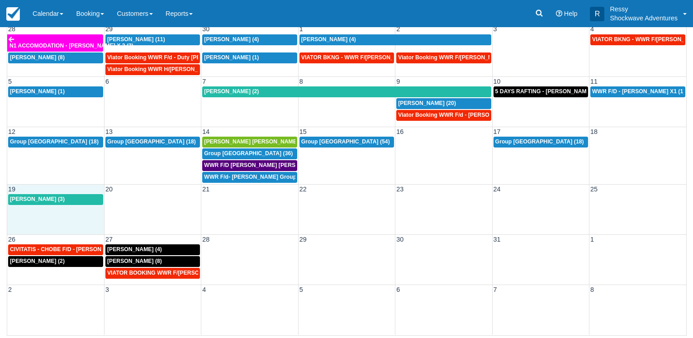
click at [45, 213] on div "19 20 21 22 23 24 25 Carlotta Blenkinsopp (3)" at bounding box center [346, 209] width 679 height 50
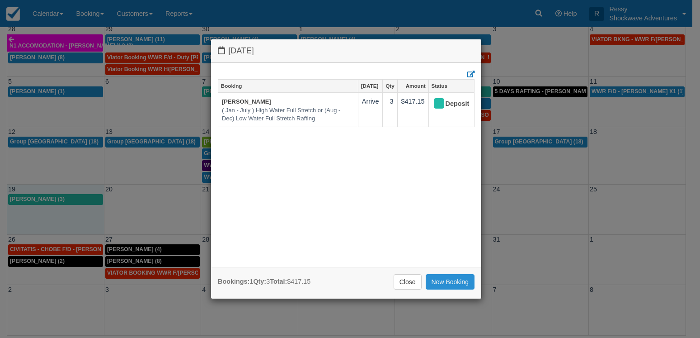
click at [432, 285] on link "New Booking" at bounding box center [450, 281] width 49 height 15
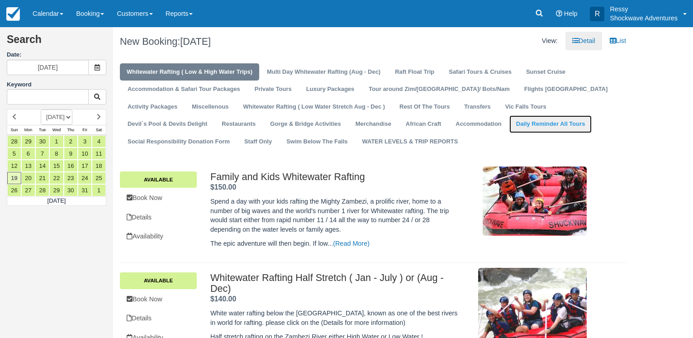
click at [509, 130] on link "Daily Reminder All Tours" at bounding box center [550, 124] width 83 height 18
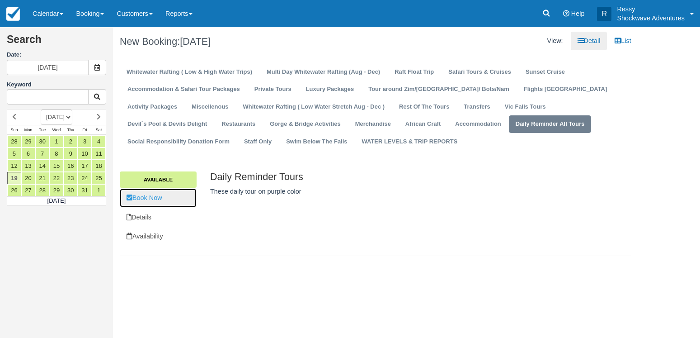
click at [174, 200] on link "Book Now" at bounding box center [158, 198] width 77 height 19
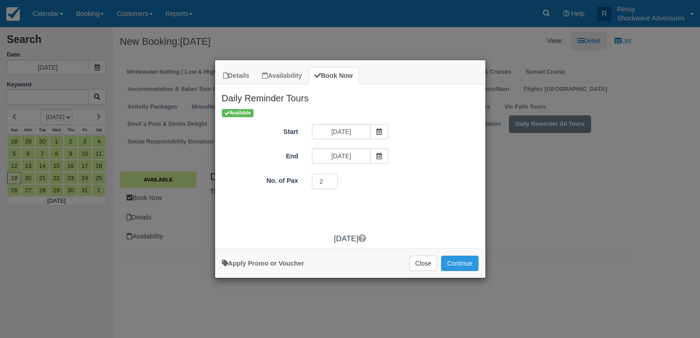
click at [332, 179] on input "2" at bounding box center [325, 181] width 26 height 15
type input "3"
click at [332, 179] on input "3" at bounding box center [325, 181] width 26 height 15
click at [467, 266] on button "Continue" at bounding box center [459, 262] width 37 height 15
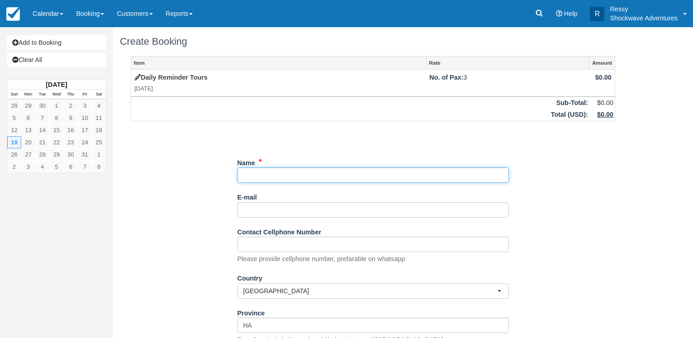
click at [323, 172] on input "Name" at bounding box center [372, 174] width 271 height 15
type input "w"
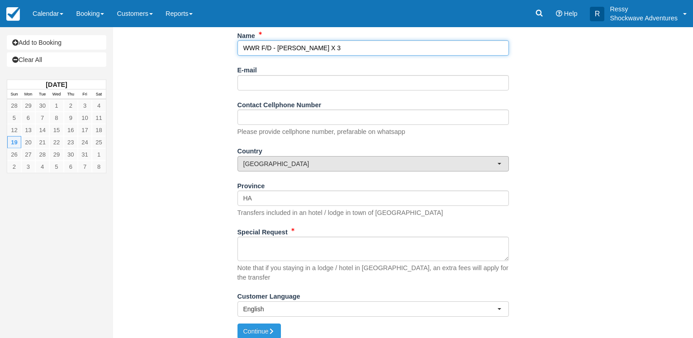
scroll to position [128, 0]
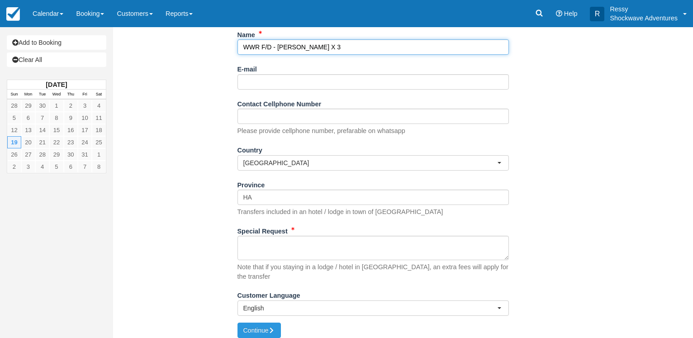
type input "WWR F/D - [PERSON_NAME] X 3"
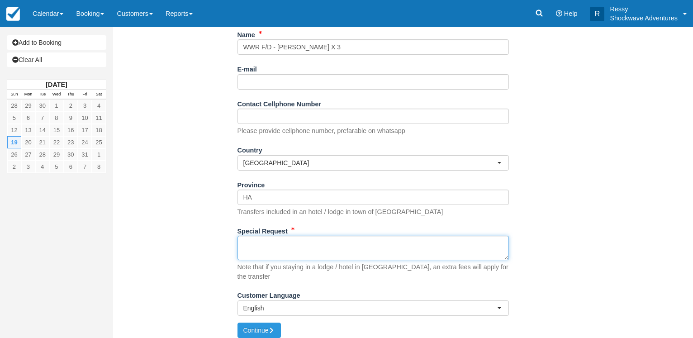
click at [288, 248] on textarea "Special Request" at bounding box center [372, 248] width 271 height 24
type textarea "PICK UP 0800HRS FROM [GEOGRAPHIC_DATA]"
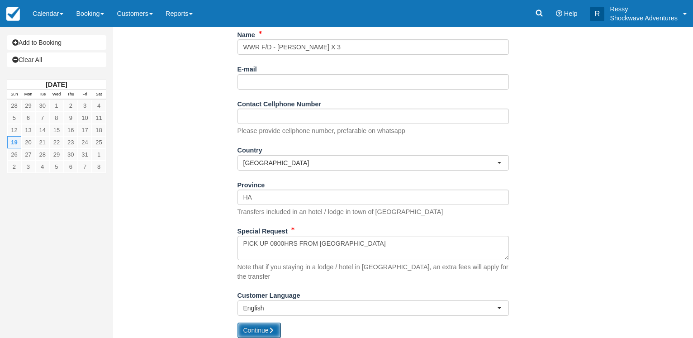
click at [247, 322] on button "Continue" at bounding box center [258, 329] width 43 height 15
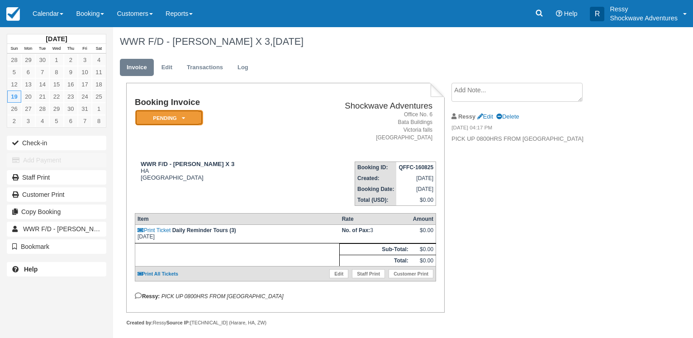
click at [187, 118] on em "Pending" at bounding box center [169, 118] width 68 height 16
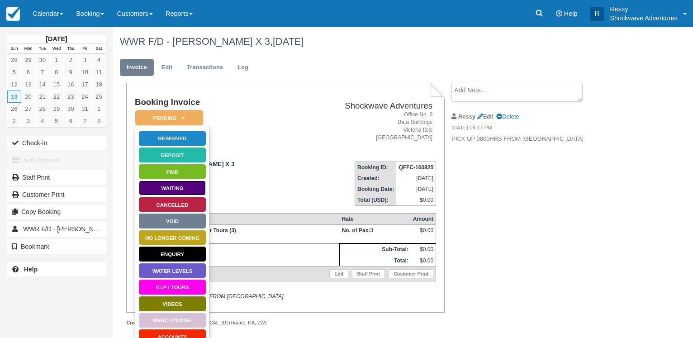
click at [187, 188] on link "Waiting" at bounding box center [172, 188] width 68 height 16
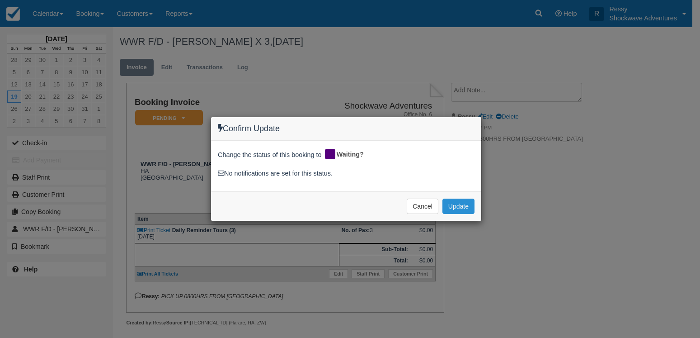
click at [466, 203] on button "Update" at bounding box center [459, 205] width 32 height 15
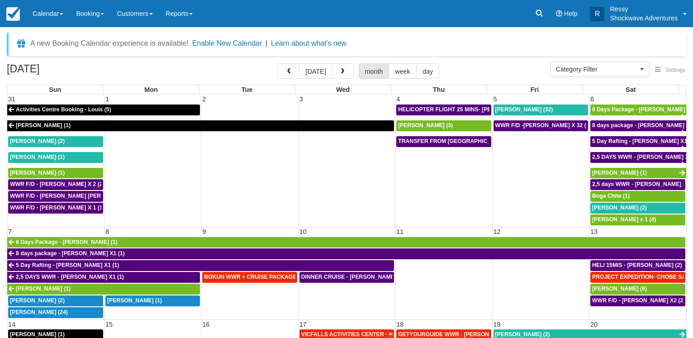
select select
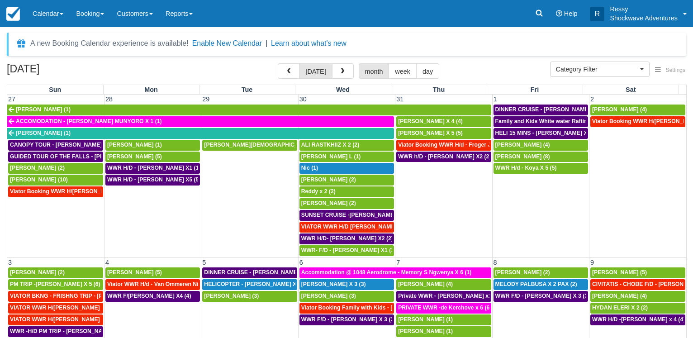
select select
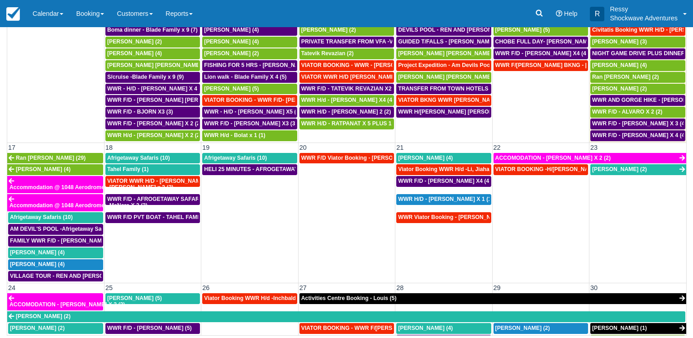
scroll to position [360, 0]
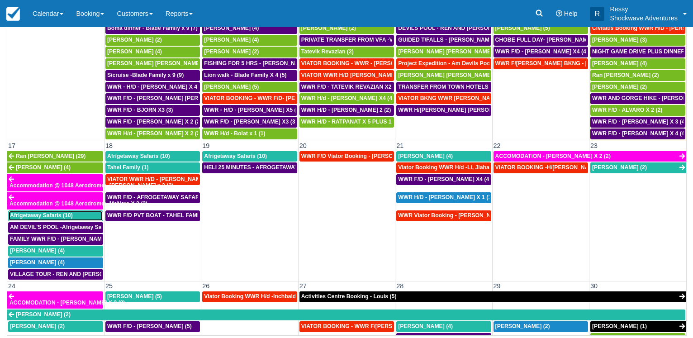
click at [50, 214] on span "Afrigetaway Safaris (10)" at bounding box center [41, 215] width 63 height 6
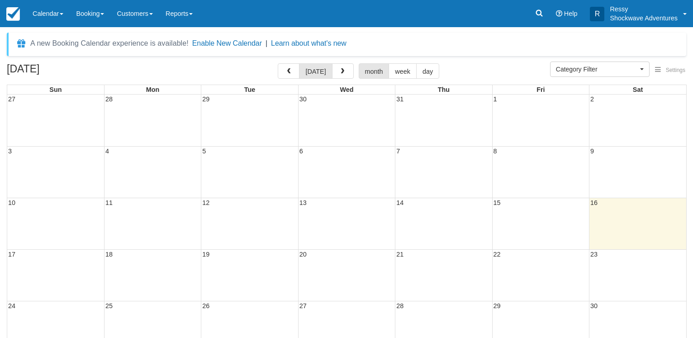
select select
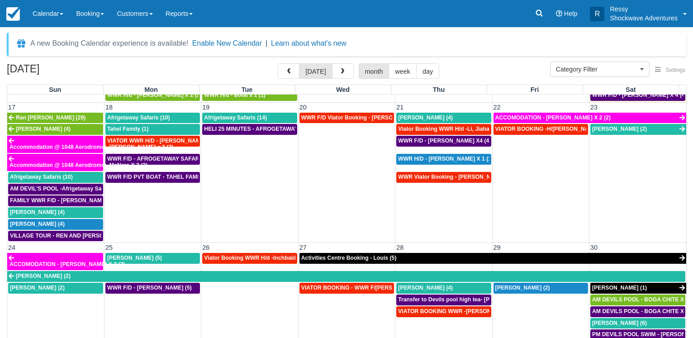
scroll to position [477, 0]
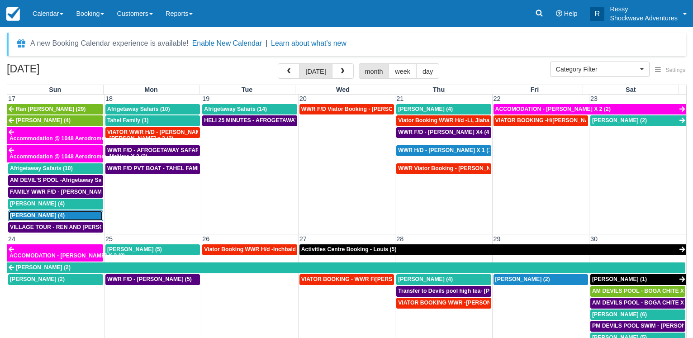
click at [54, 216] on div "[PERSON_NAME] (4)" at bounding box center [55, 215] width 91 height 7
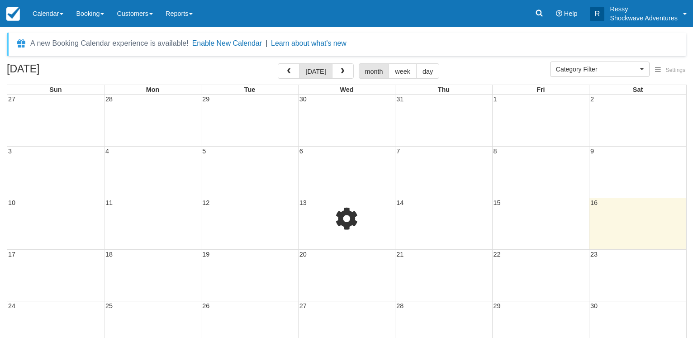
select select
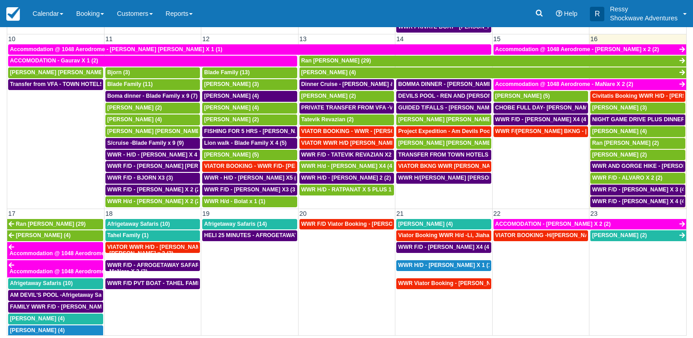
scroll to position [285, 0]
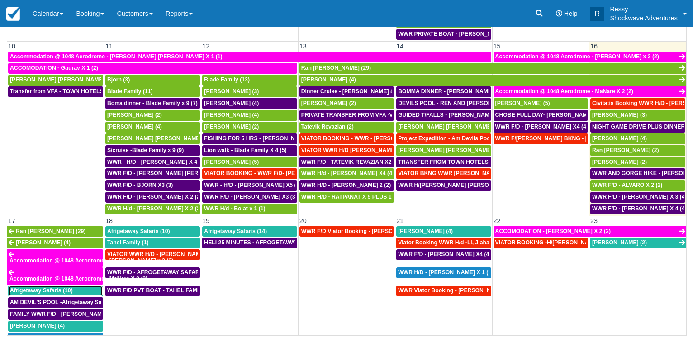
click at [72, 295] on link "Afrigetaway Safaris (10)" at bounding box center [55, 290] width 95 height 11
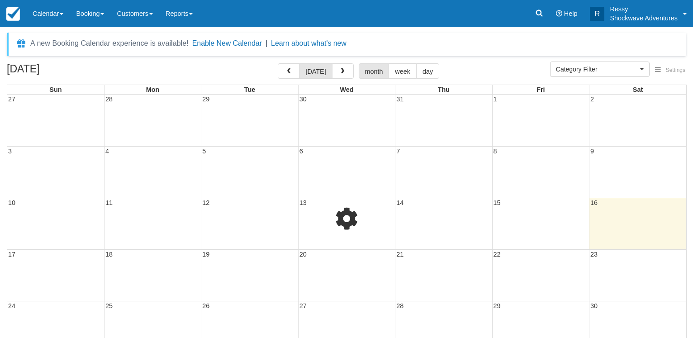
select select
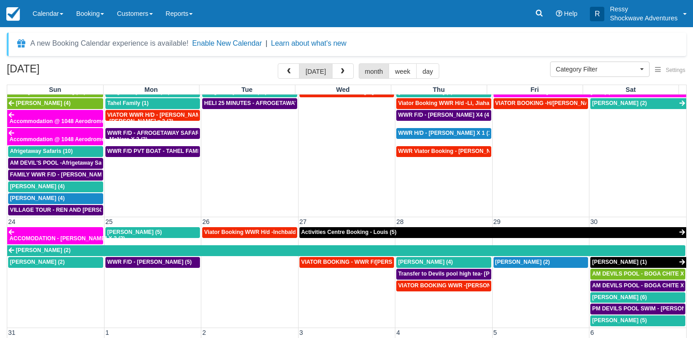
scroll to position [459, 0]
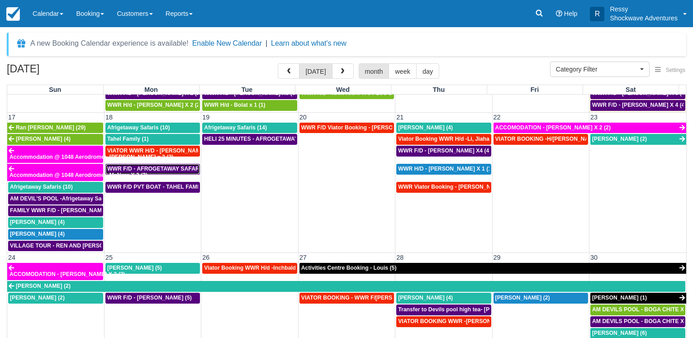
click at [115, 171] on span "WWR F/D - AFROGETAWAY SAFARIS X5 (5)" at bounding box center [164, 168] width 114 height 6
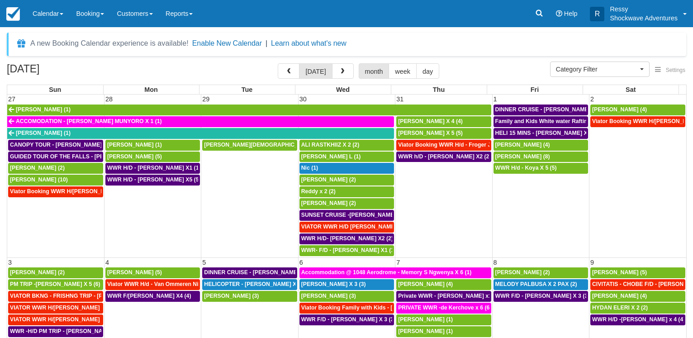
select select
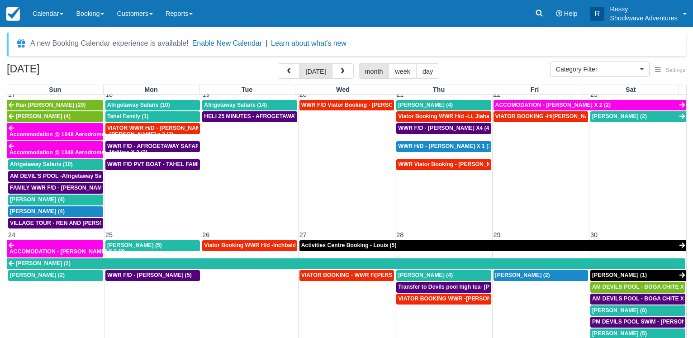
scroll to position [459, 0]
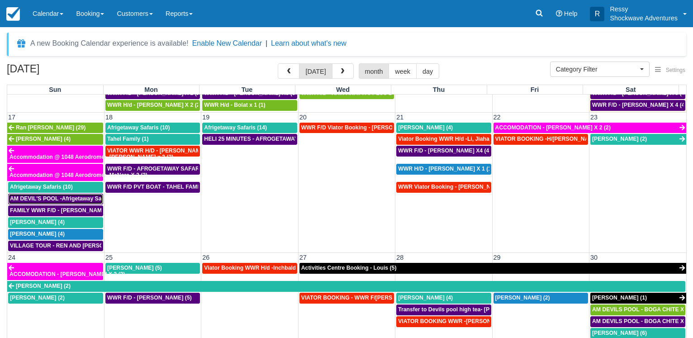
click at [35, 196] on div "AM DEVIL'S POOL -Afrigetaway Safaris X5 (5)" at bounding box center [55, 198] width 91 height 7
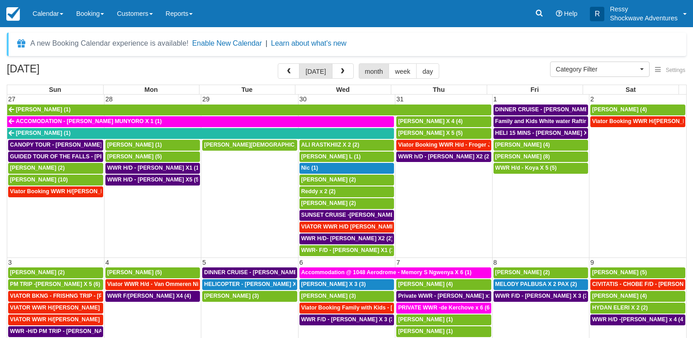
select select
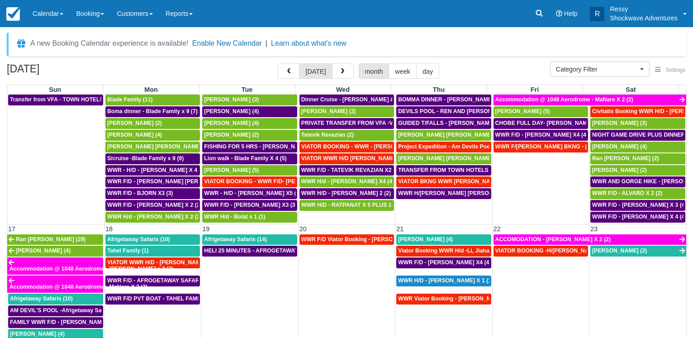
scroll to position [477, 0]
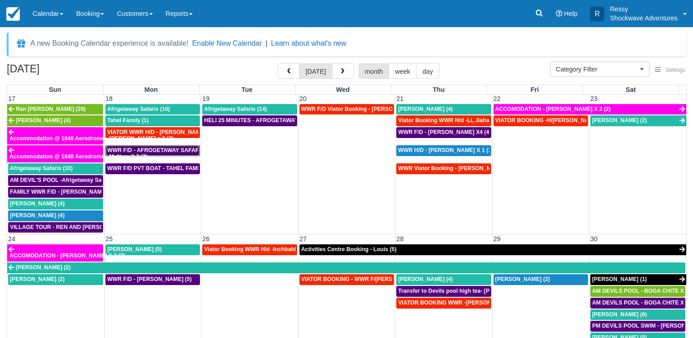
click at [153, 151] on span "WWR F/D - AFROGETAWAY SAFARIS X5 (5)" at bounding box center [164, 150] width 114 height 6
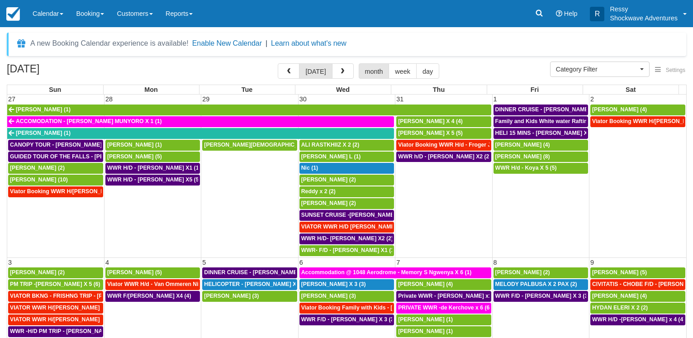
select select
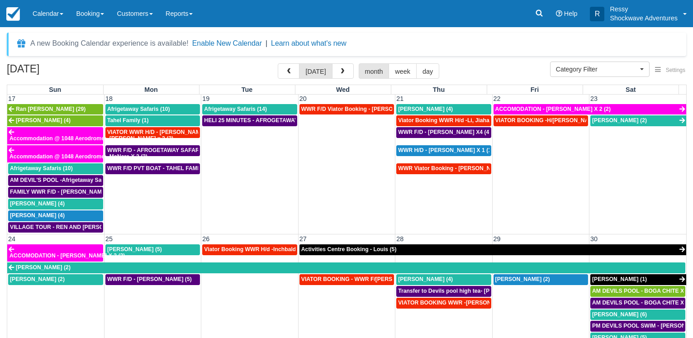
scroll to position [434, 0]
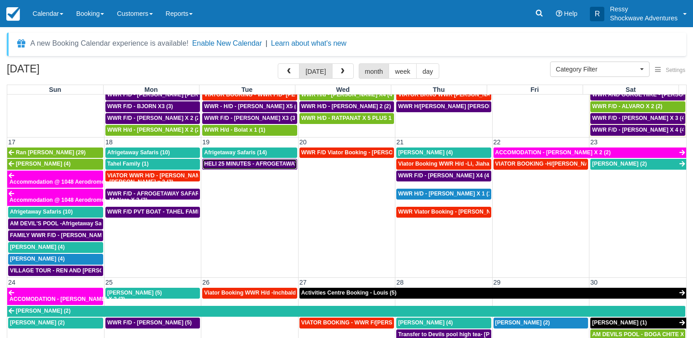
click at [254, 165] on span "HELI 25 MINUTES - AFROGETAWAY SAFARIS X5 (5)" at bounding box center [272, 163] width 136 height 6
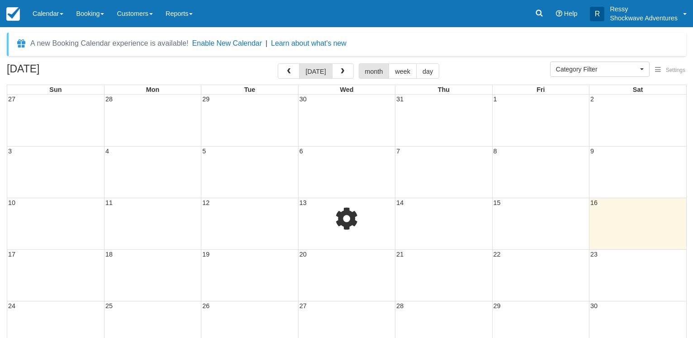
select select
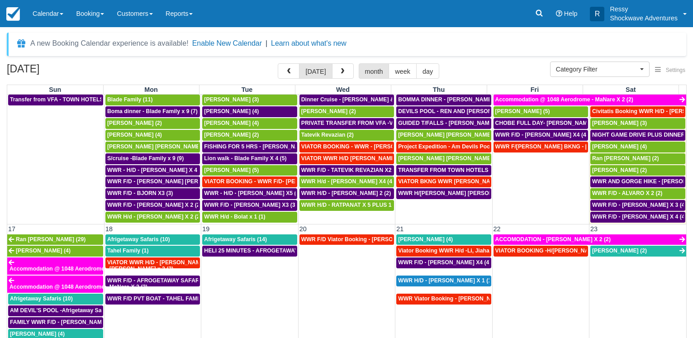
scroll to position [521, 0]
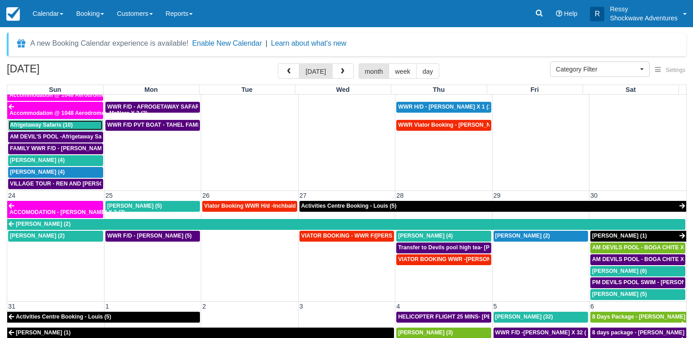
click at [57, 125] on span "Afrigetaway Safaris (10)" at bounding box center [41, 125] width 63 height 6
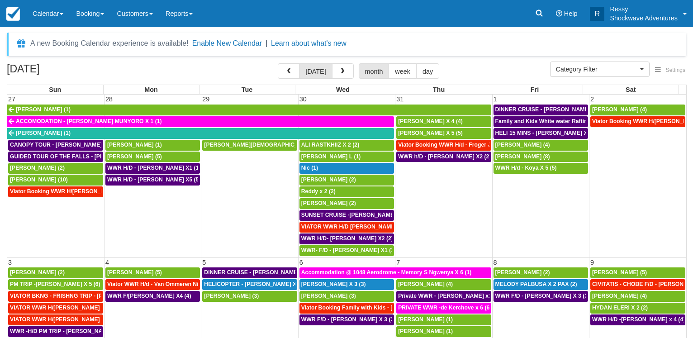
select select
click at [241, 85] on table "Sun Mon Tue Wed Thu Fri Sat 27 28 29 30 31 1 2 Miguel Madrigal Hernández (1) DI…" at bounding box center [346, 245] width 679 height 321
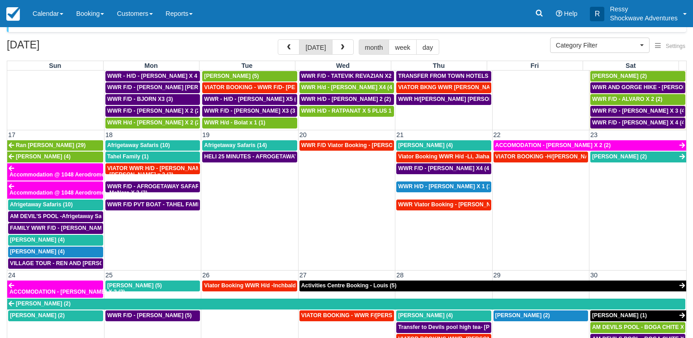
scroll to position [459, 0]
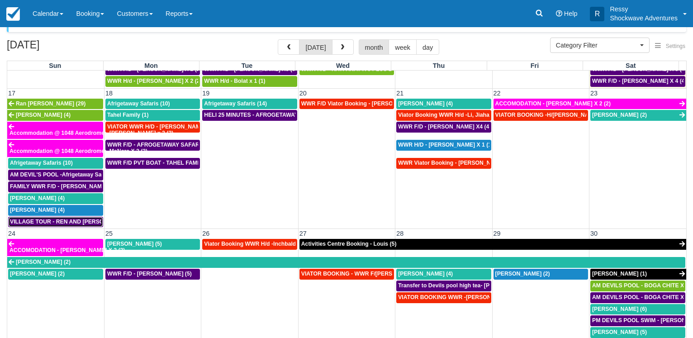
click at [59, 221] on span "VILLAGE TOUR - REN AND STEVE X4 (4)" at bounding box center [78, 221] width 136 height 6
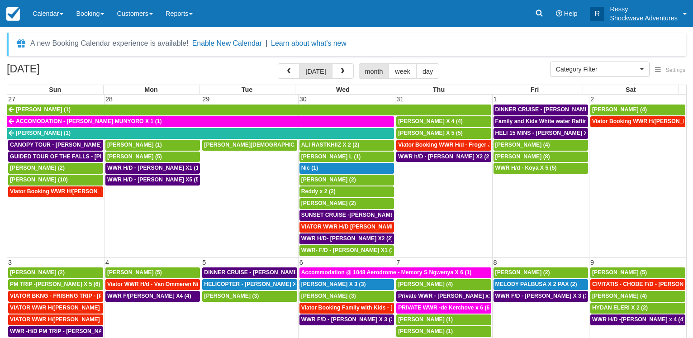
select select
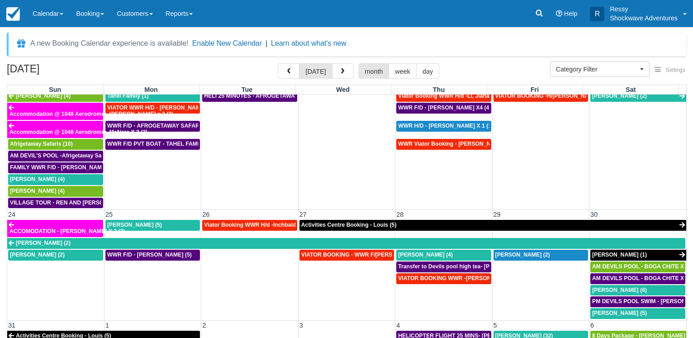
scroll to position [521, 0]
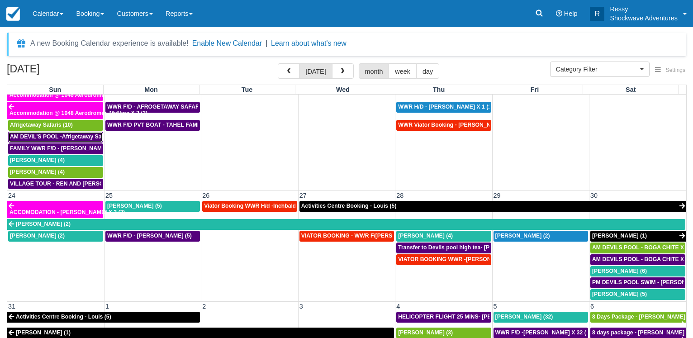
click at [71, 137] on span "AM DEVIL'S POOL -Afrigetaway Safaris X5 (5)" at bounding box center [70, 136] width 120 height 6
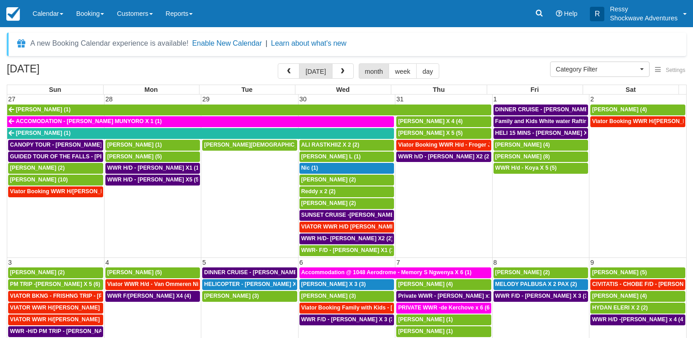
select select
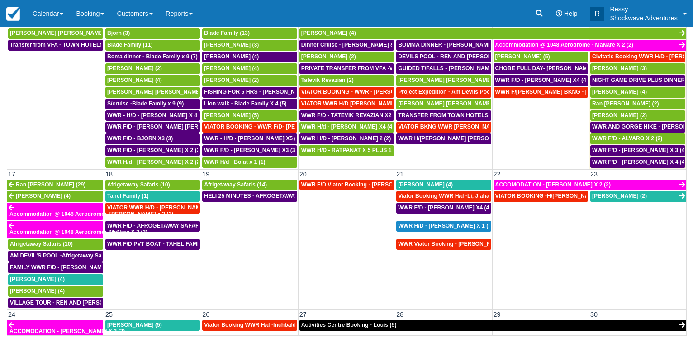
scroll to position [391, 0]
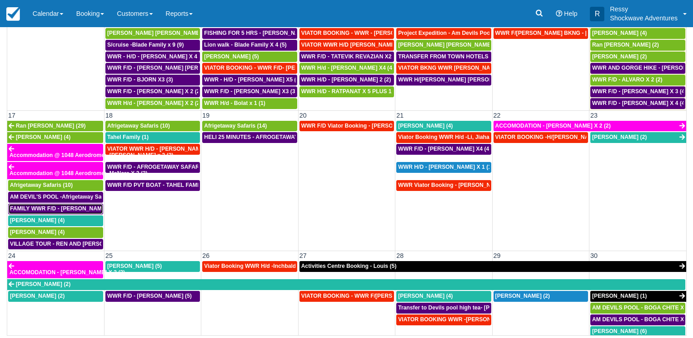
click at [95, 209] on span "FAMILY WWR F/D - [PERSON_NAME] X4 (4)" at bounding box center [67, 208] width 114 height 6
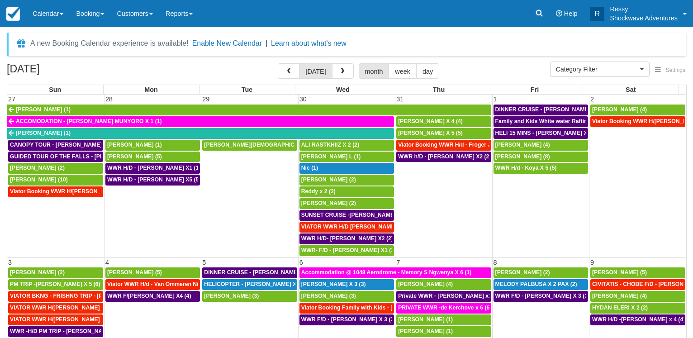
select select
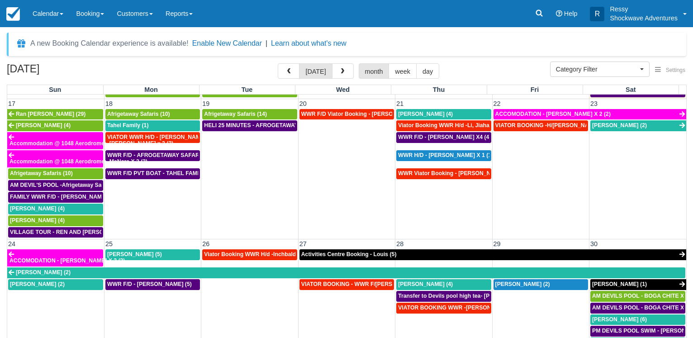
scroll to position [477, 0]
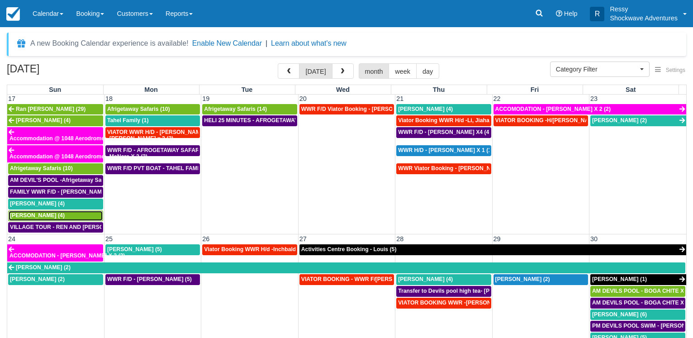
click at [68, 217] on div "[PERSON_NAME] (4)" at bounding box center [55, 215] width 91 height 7
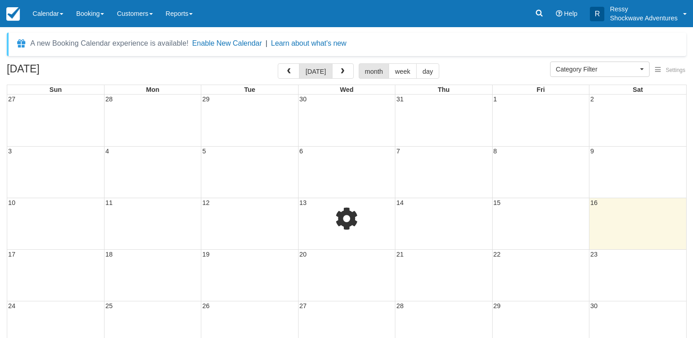
select select
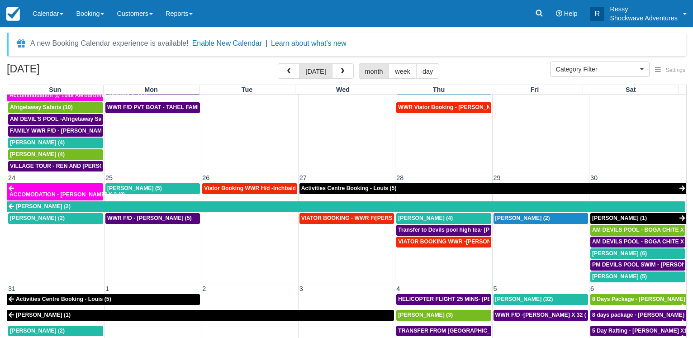
scroll to position [546, 0]
